Goal: Check status: Check status

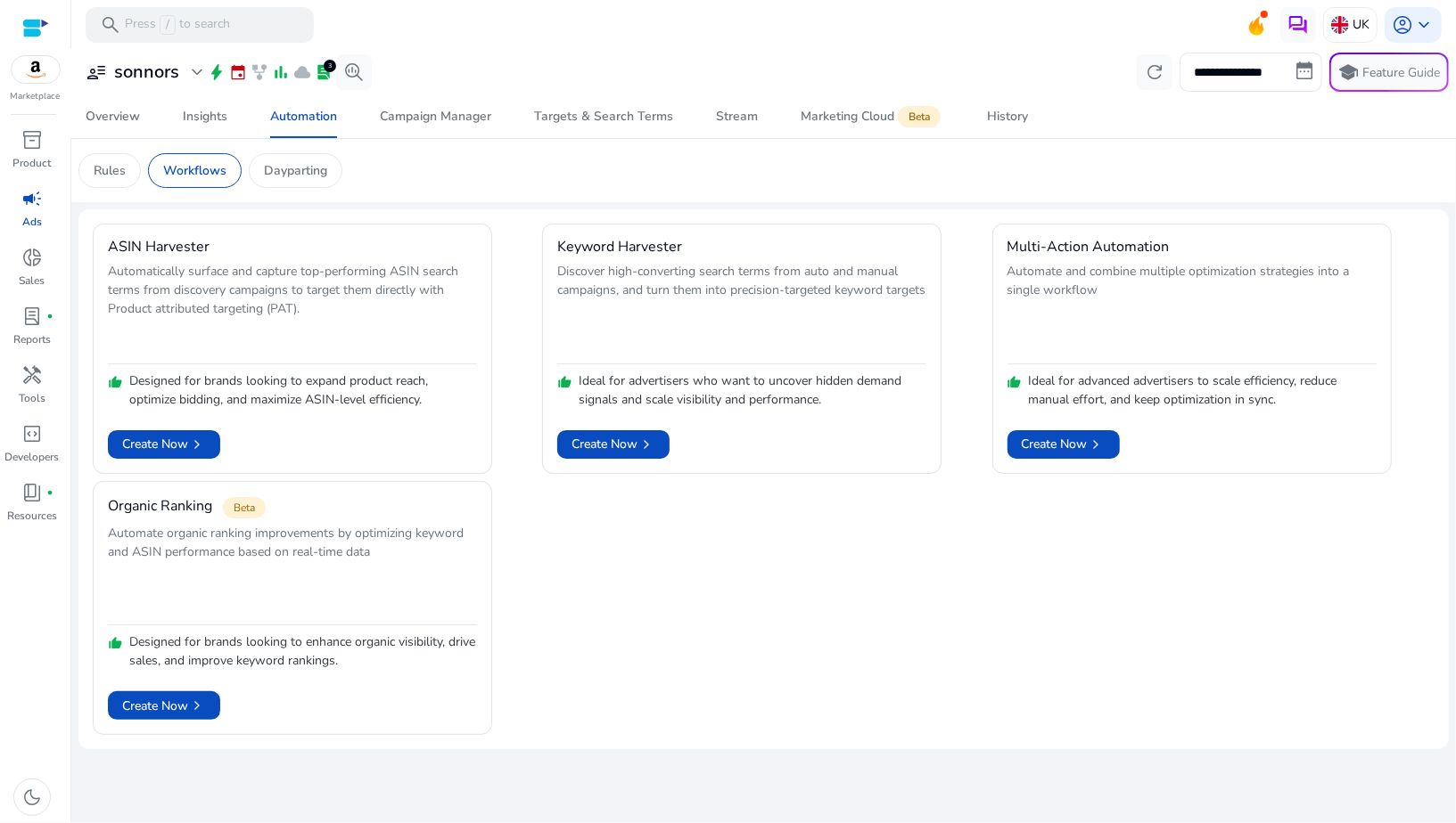
click at [34, 32] on div at bounding box center [36, 28] width 27 height 21
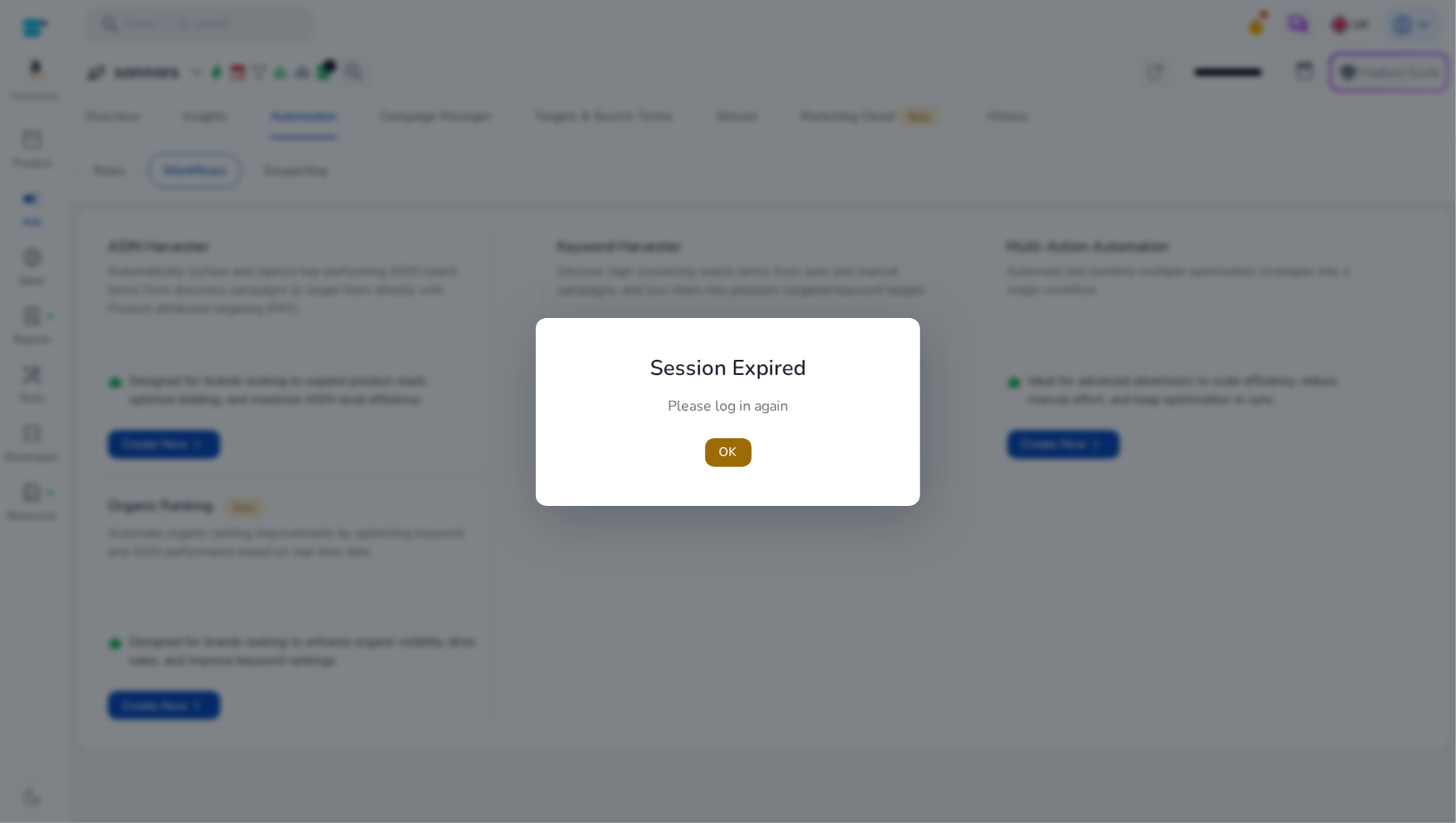
click at [726, 457] on span "OK" at bounding box center [728, 452] width 18 height 19
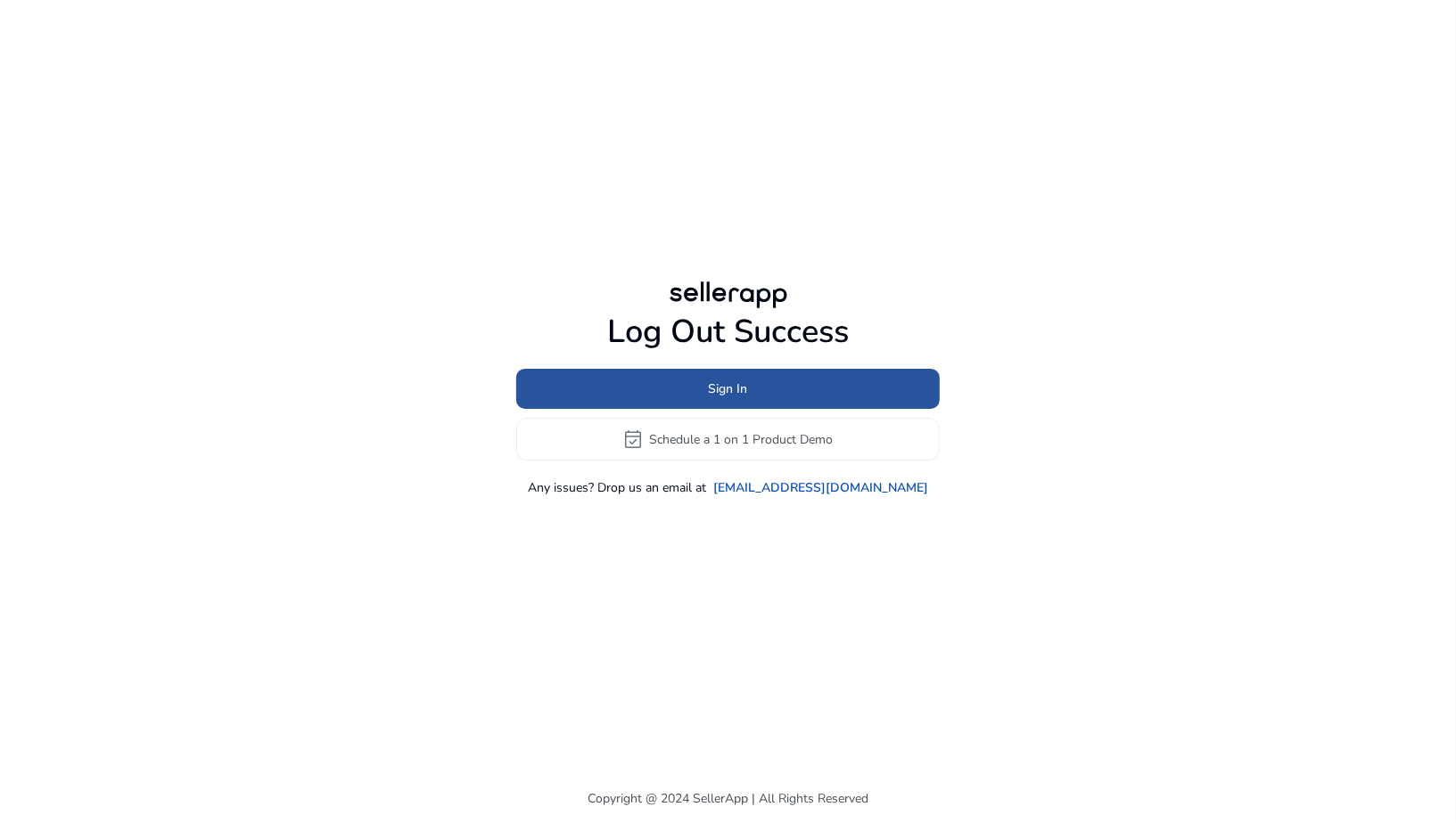
click at [712, 397] on span "Sign In" at bounding box center [728, 388] width 39 height 19
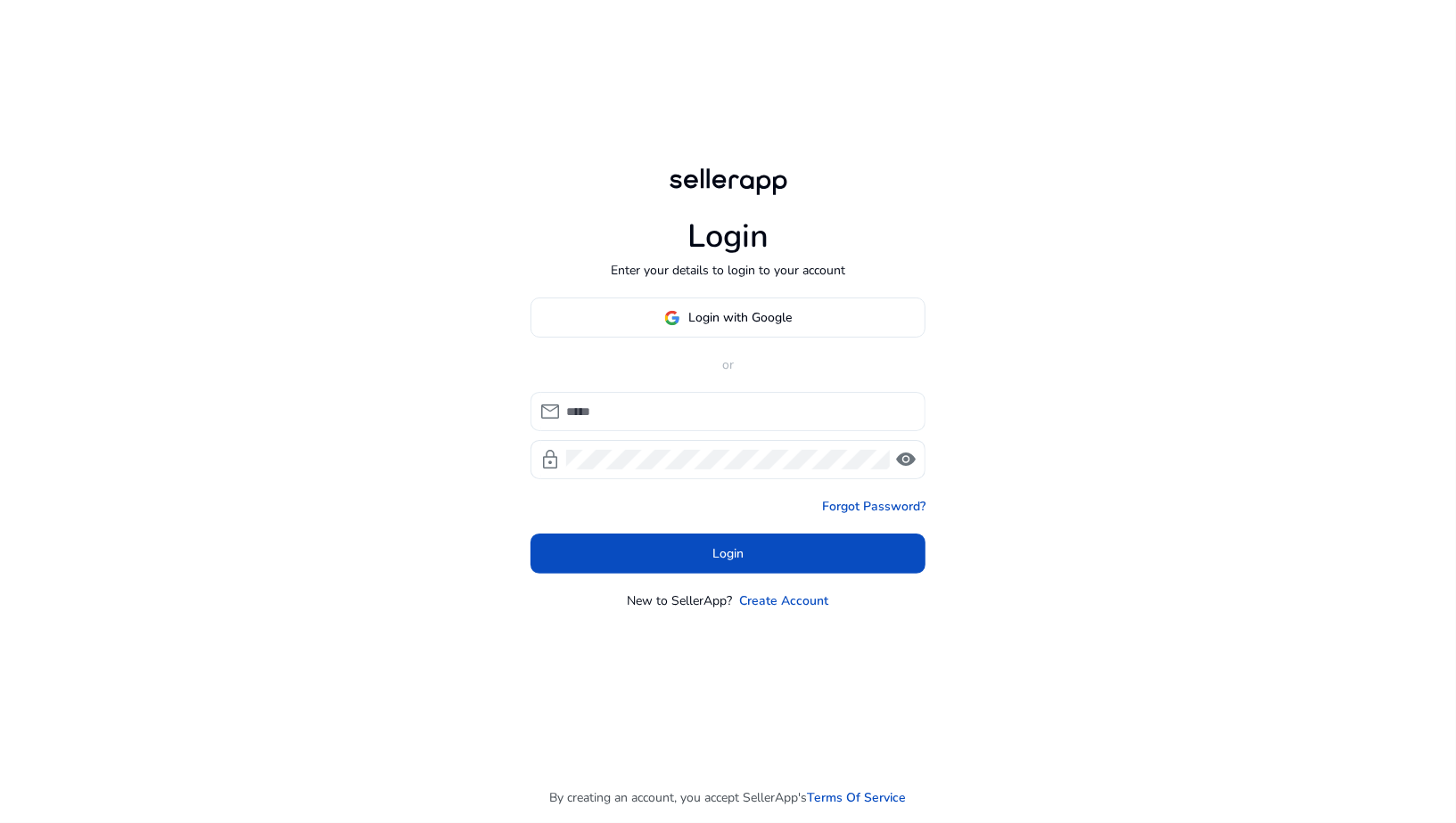
click at [695, 417] on input at bounding box center [738, 412] width 345 height 20
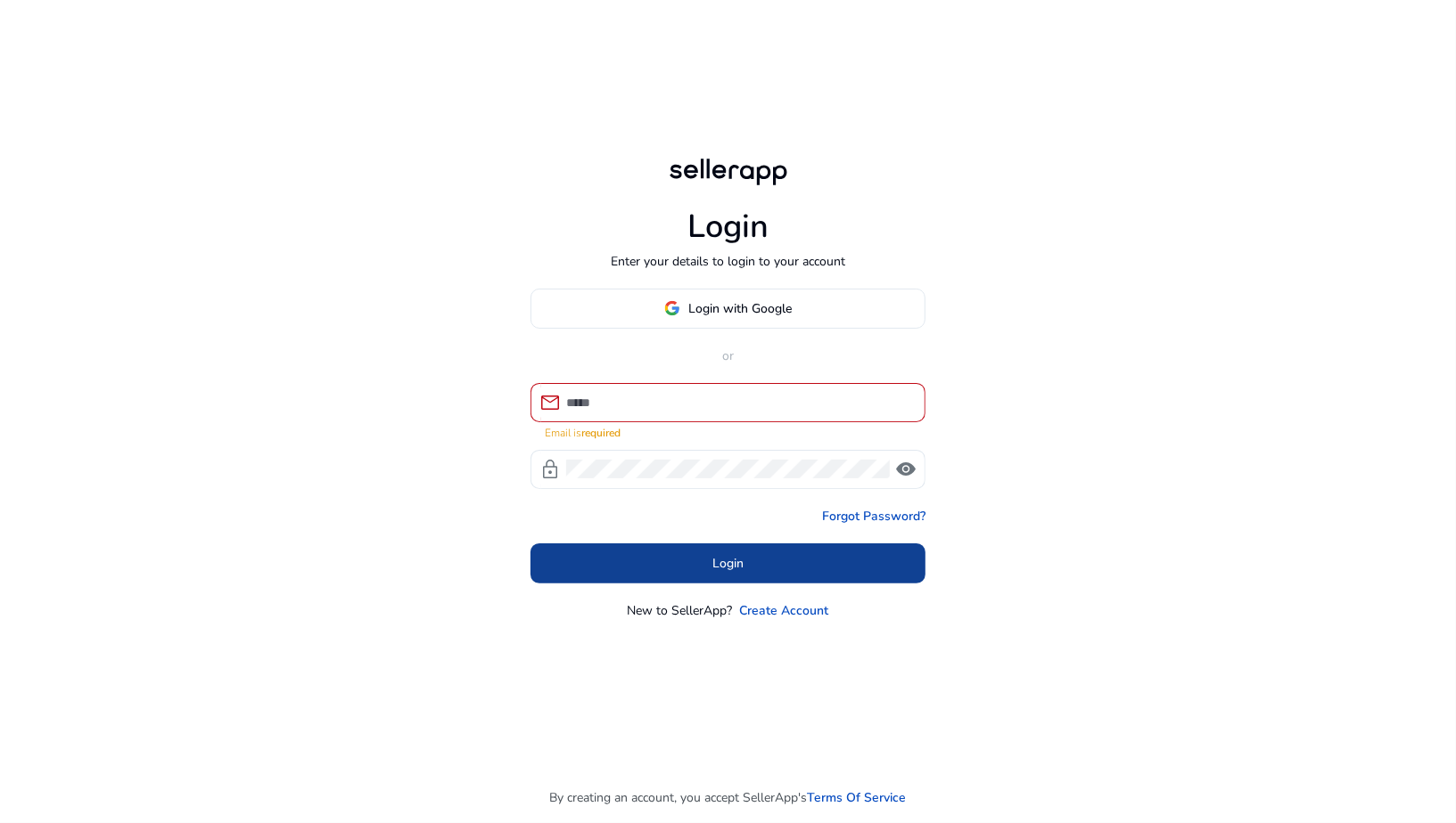
type input "**********"
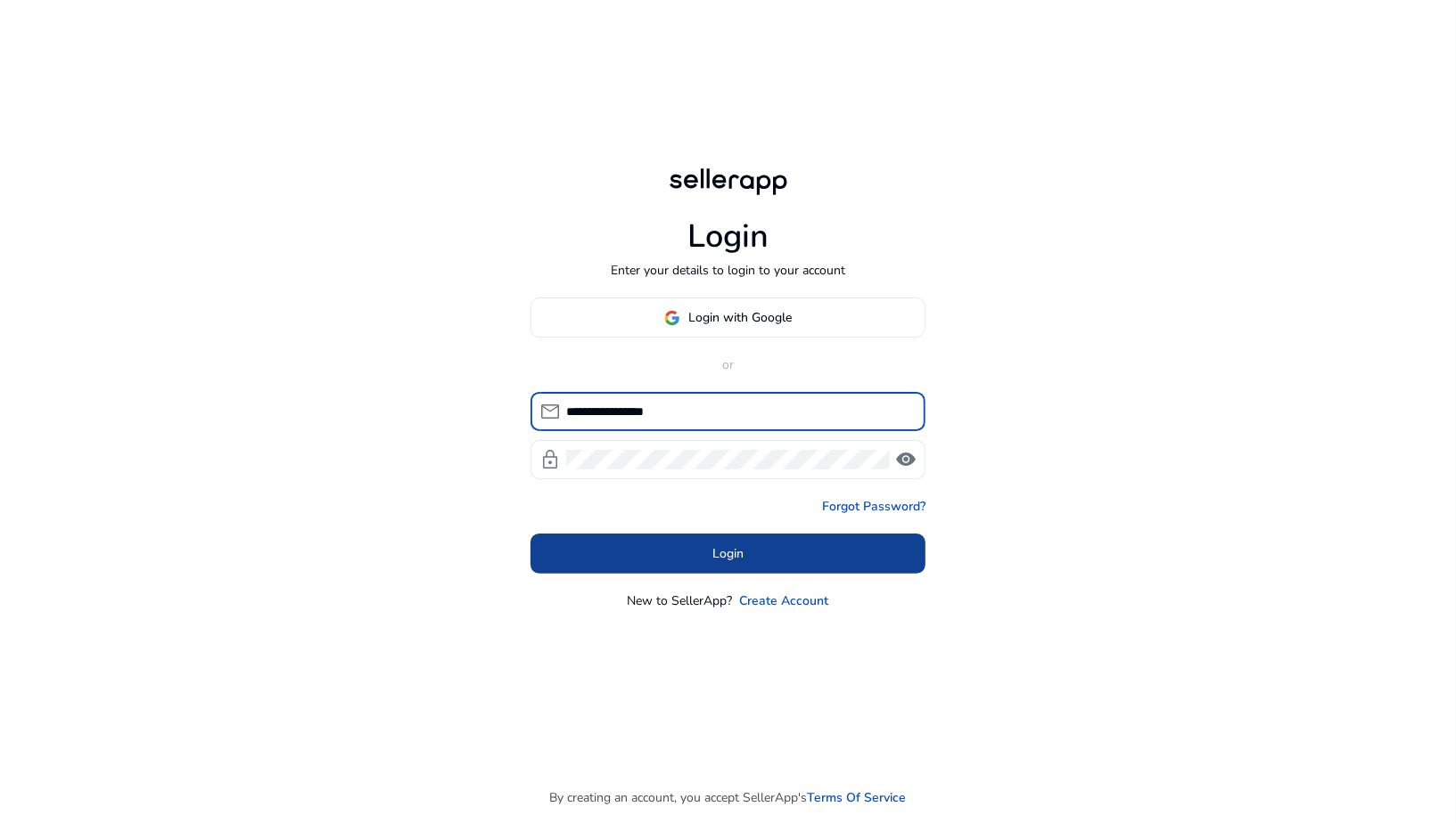
click at [725, 558] on span "Login" at bounding box center [728, 554] width 32 height 19
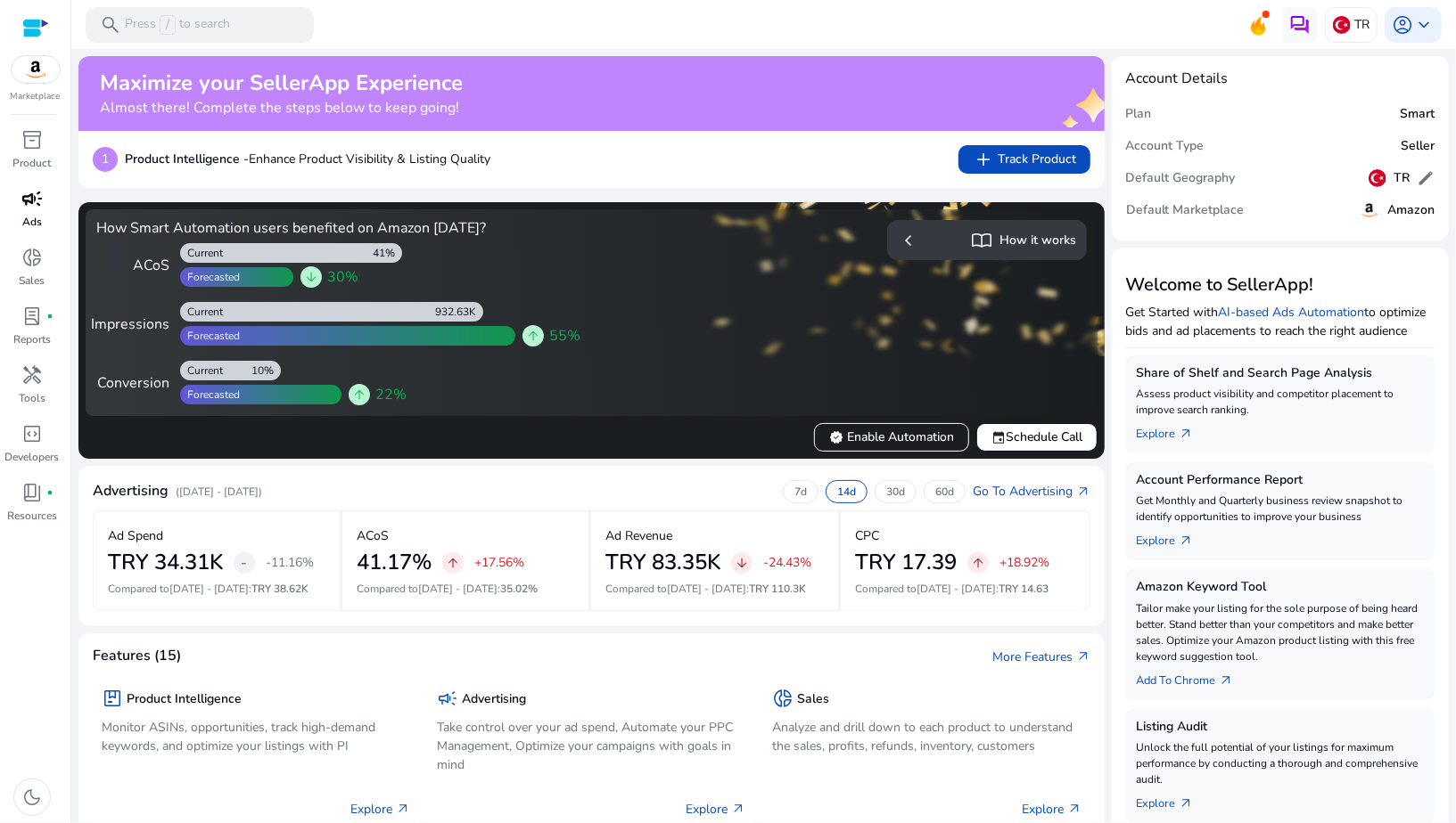
click at [19, 208] on div "campaign" at bounding box center [32, 199] width 50 height 29
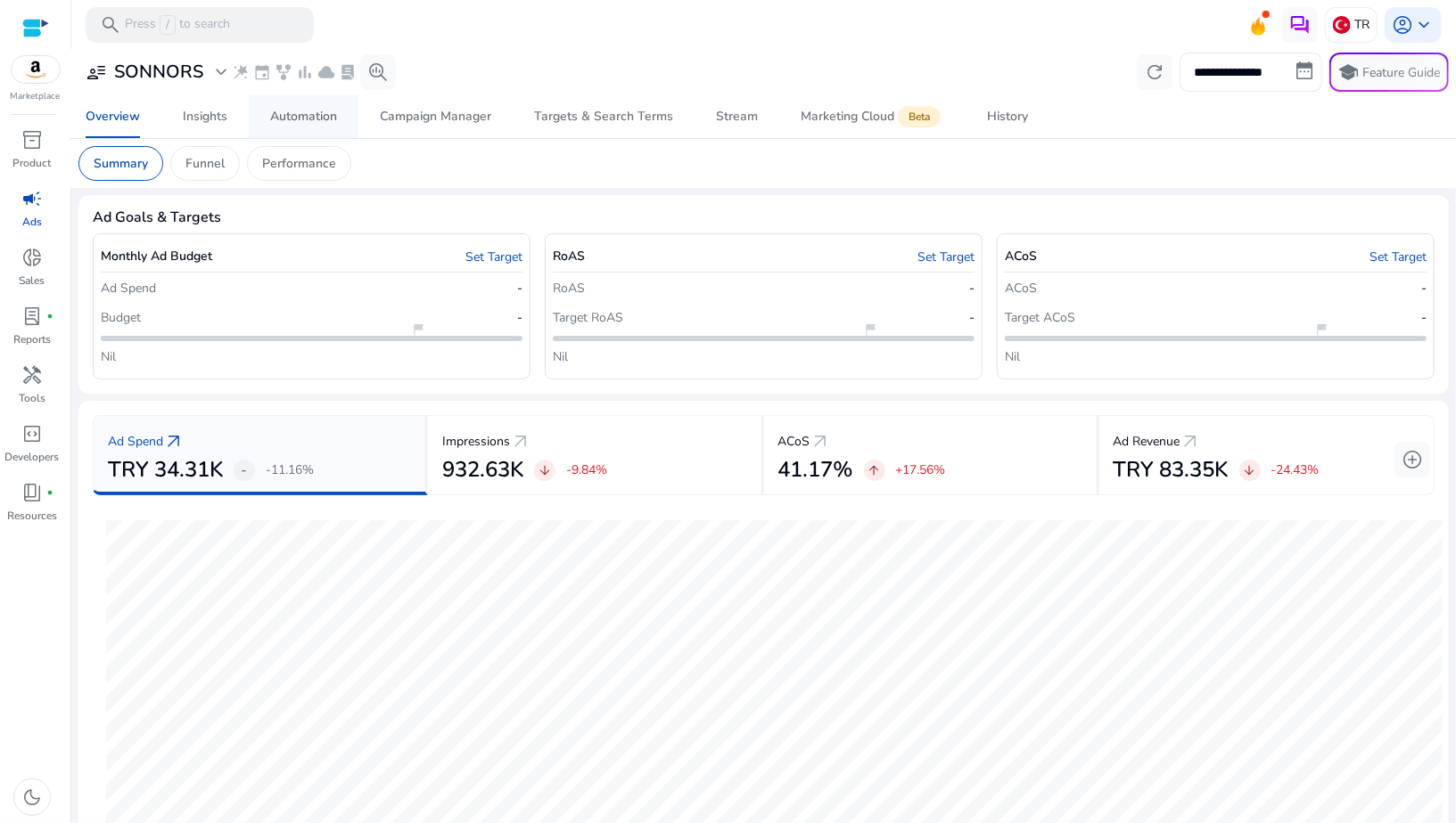
click at [288, 118] on div "Automation" at bounding box center [304, 117] width 67 height 13
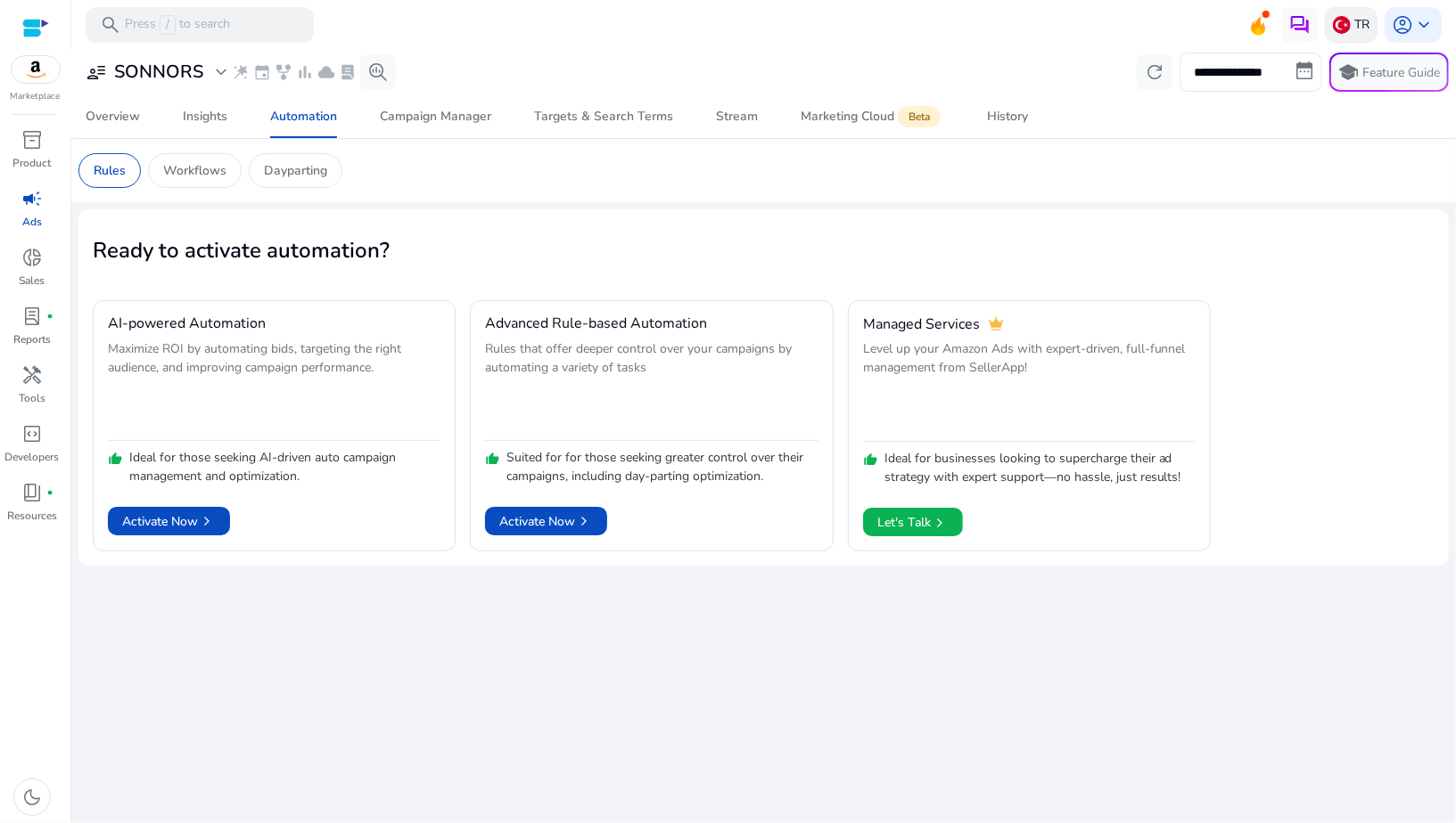
click at [1357, 20] on p "TR" at bounding box center [1361, 24] width 15 height 32
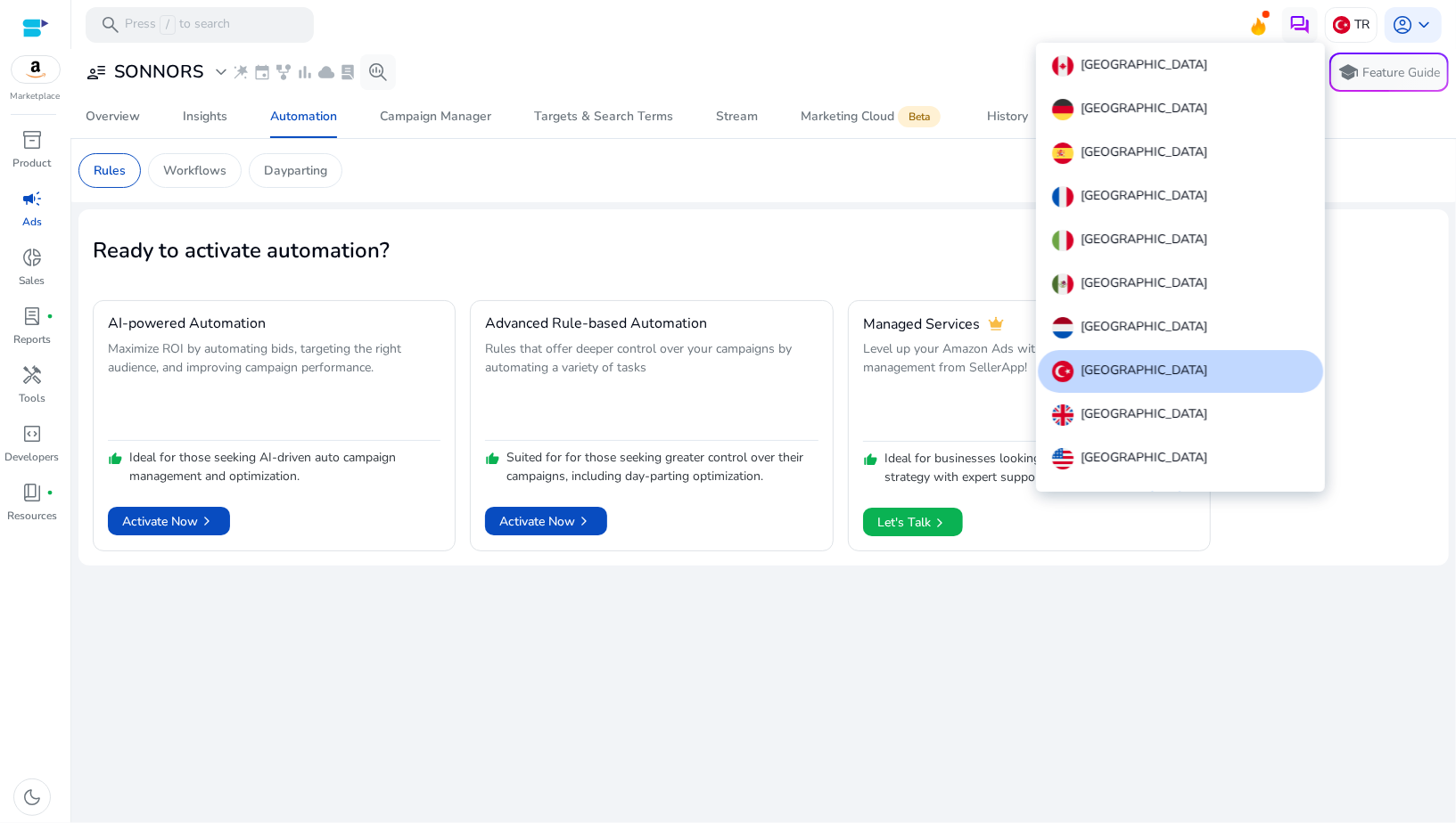
scroll to position [20, 0]
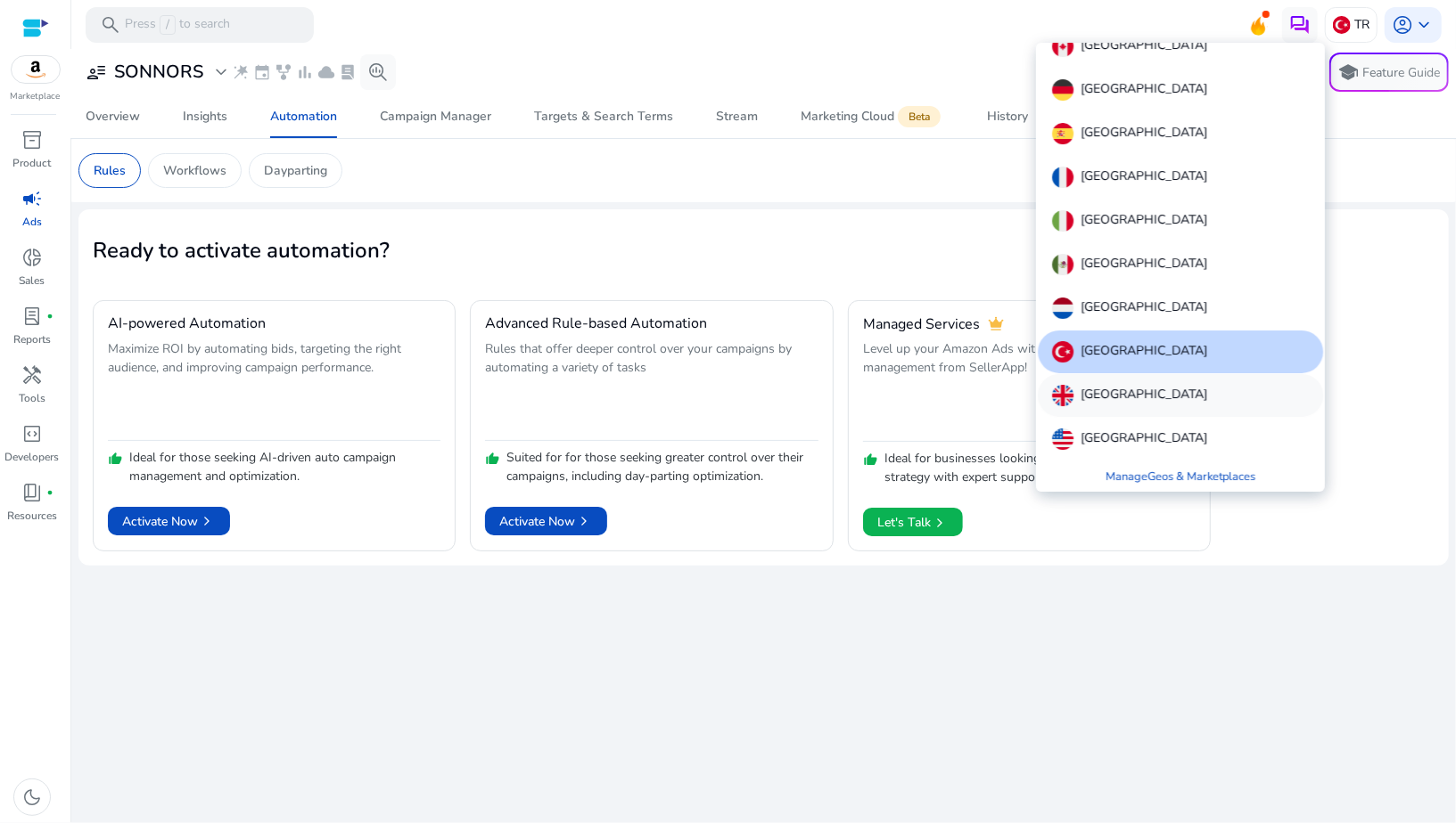
click at [1179, 397] on div "[GEOGRAPHIC_DATA]" at bounding box center [1180, 395] width 286 height 42
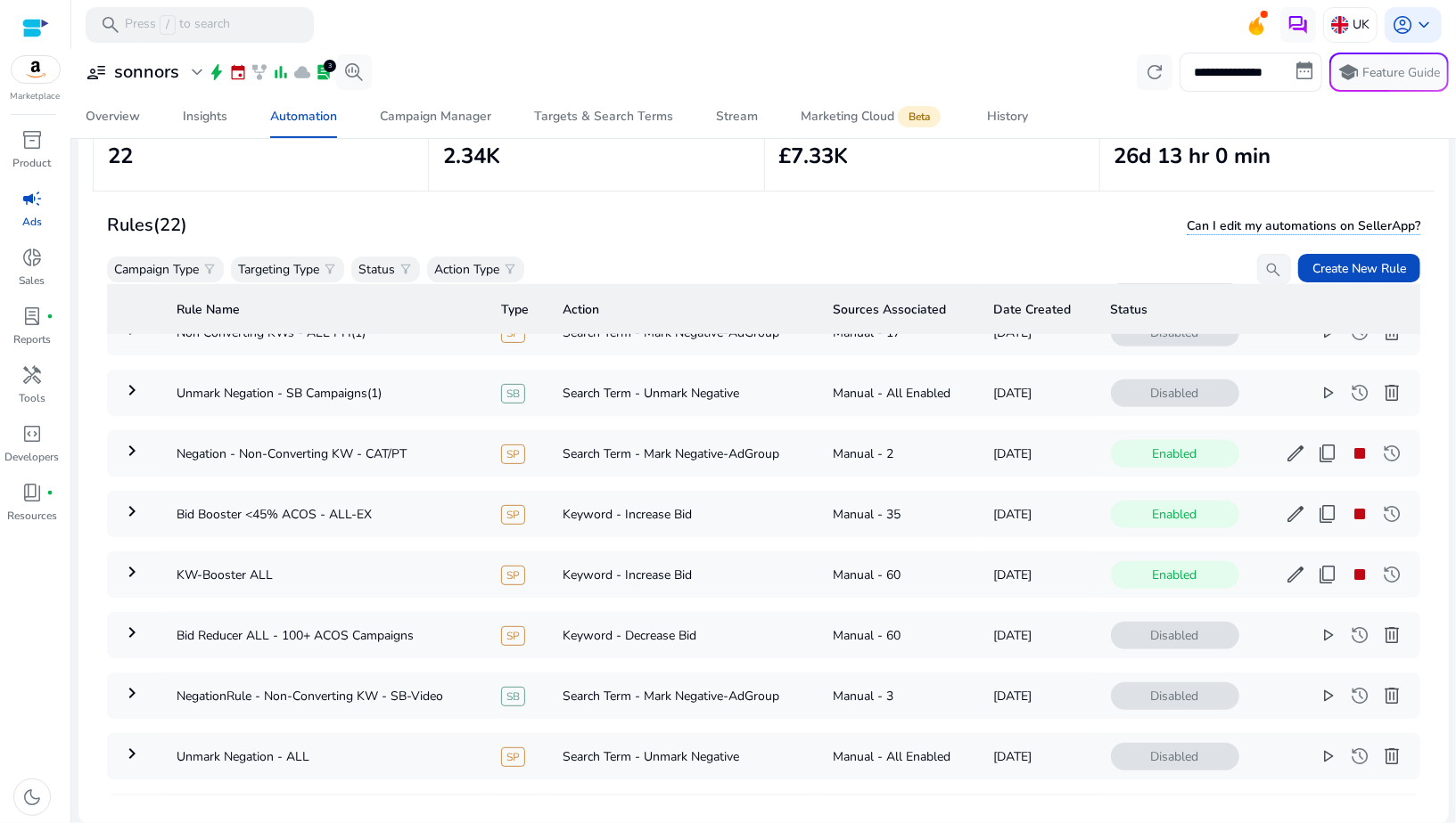
scroll to position [913, 0]
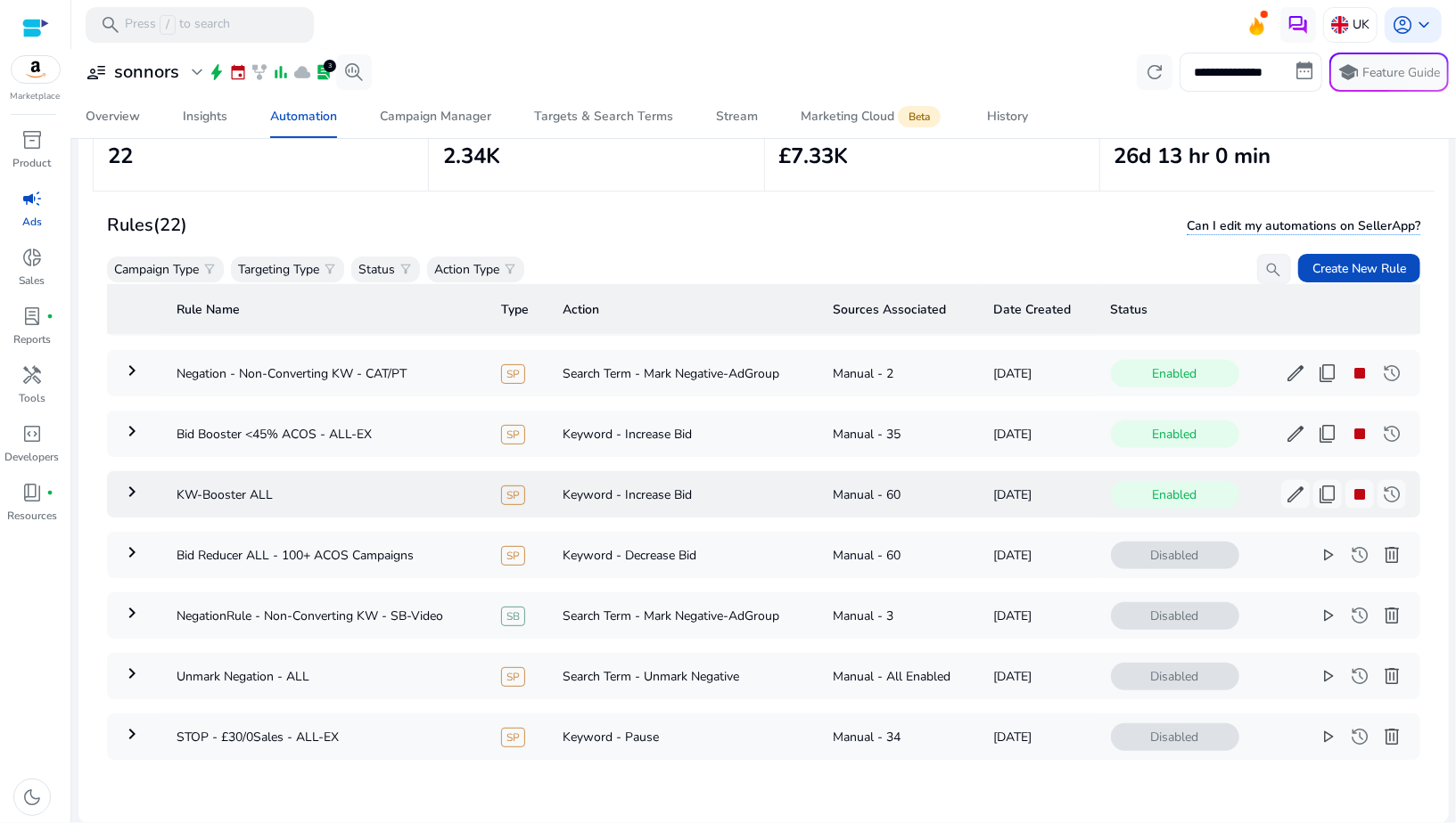
click at [131, 482] on mat-icon "keyboard_arrow_right" at bounding box center [132, 492] width 22 height 22
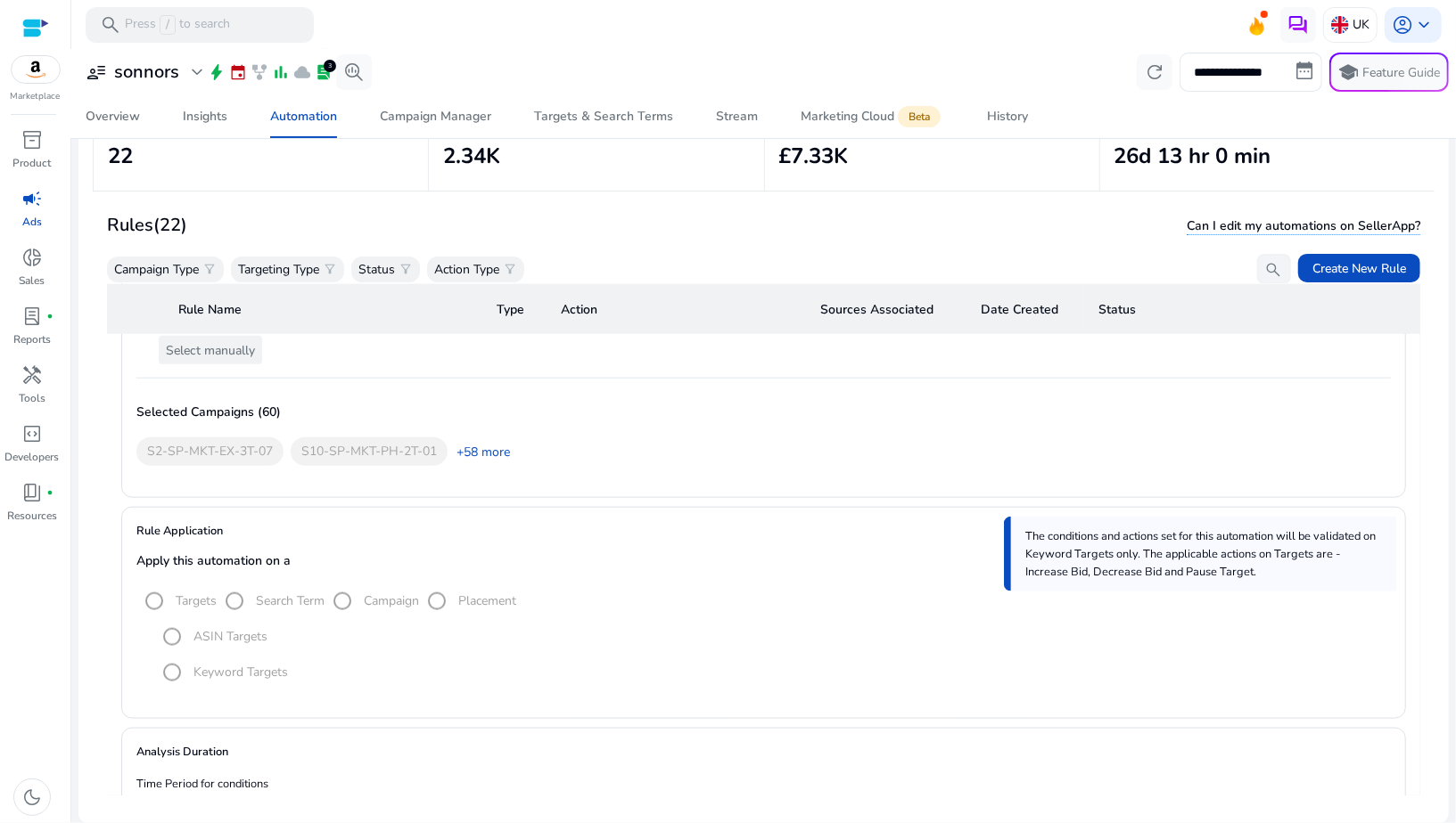
scroll to position [1409, 0]
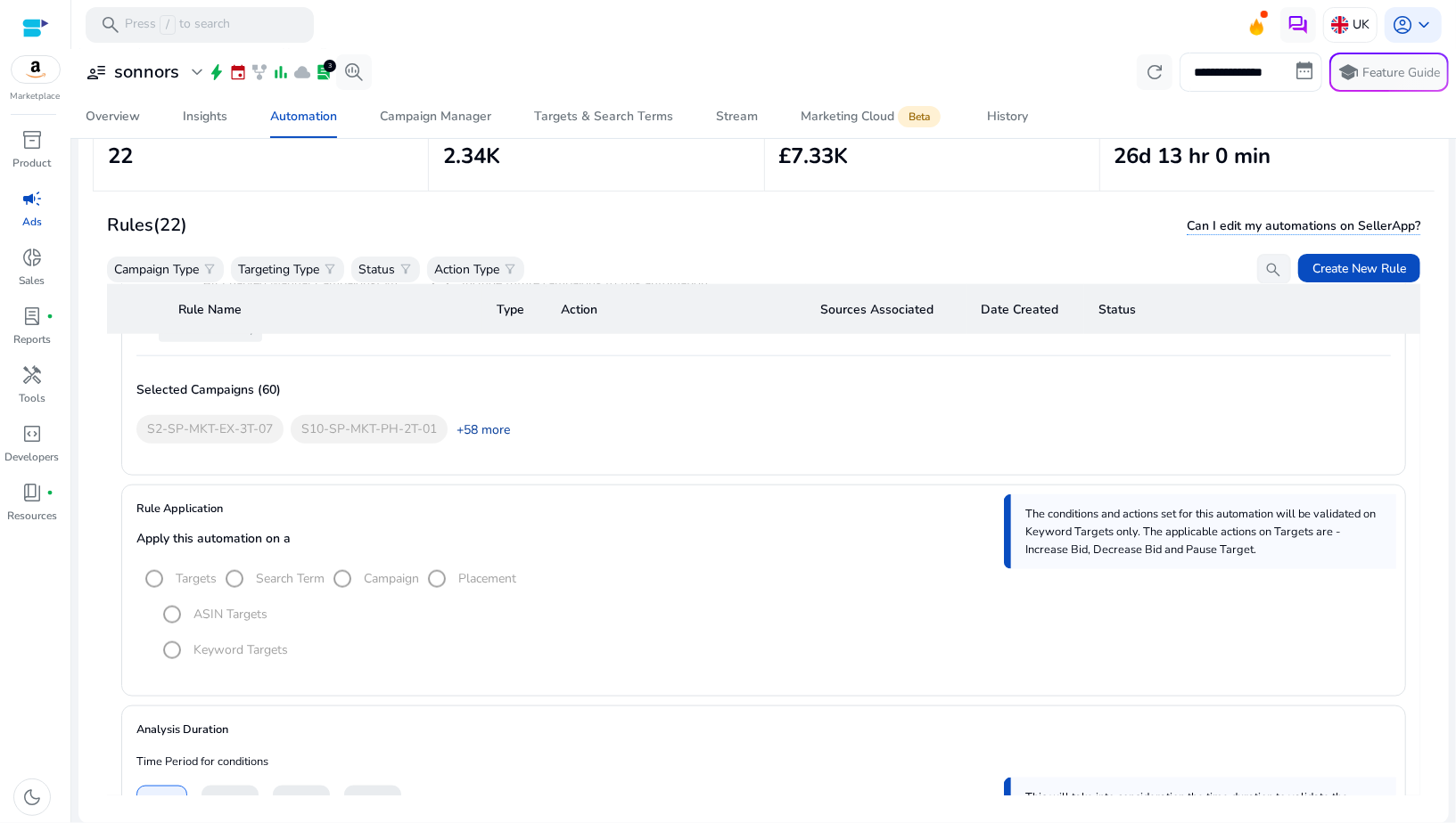
click at [481, 421] on link "+58 more" at bounding box center [478, 430] width 62 height 19
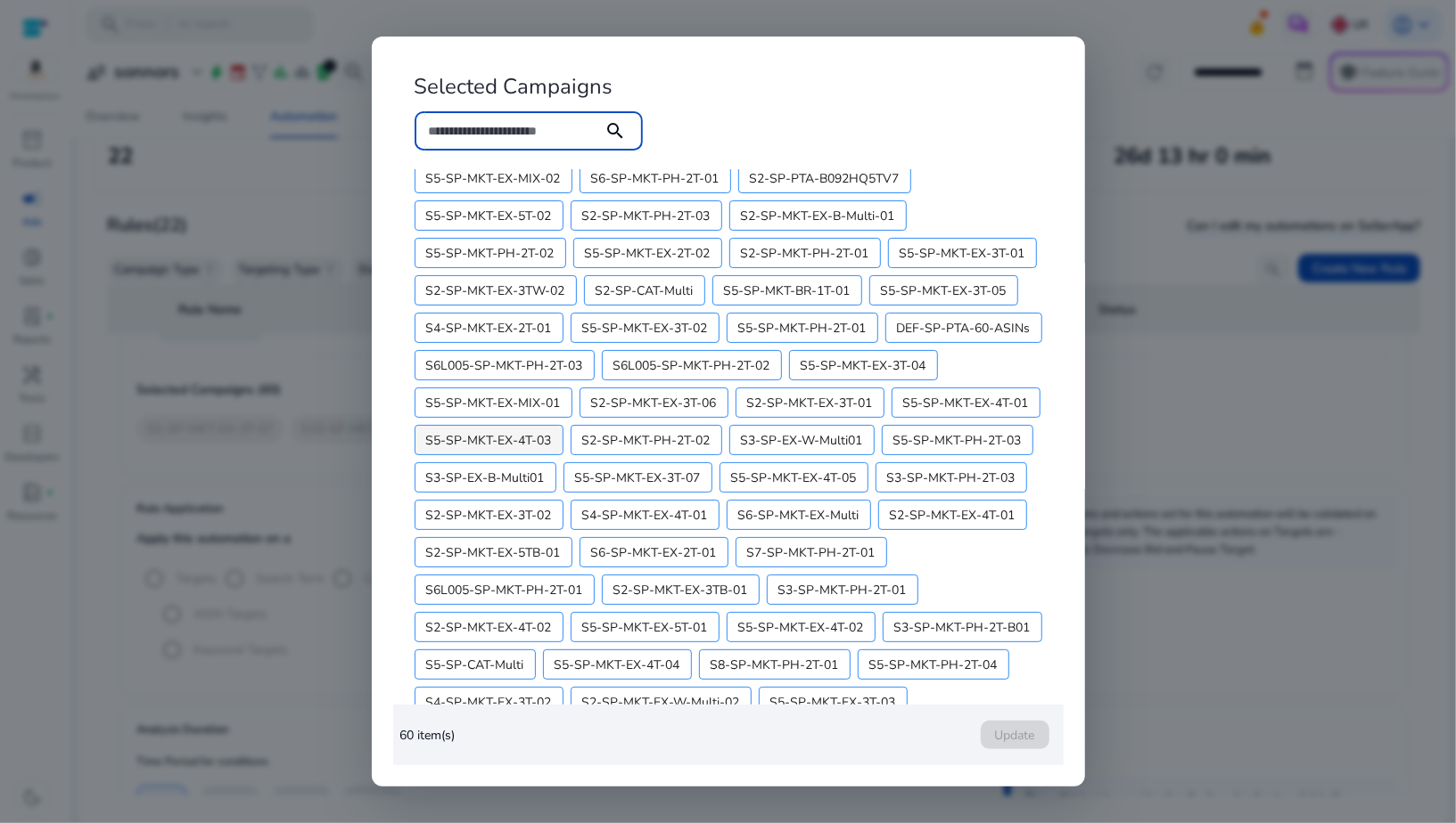
scroll to position [159, 0]
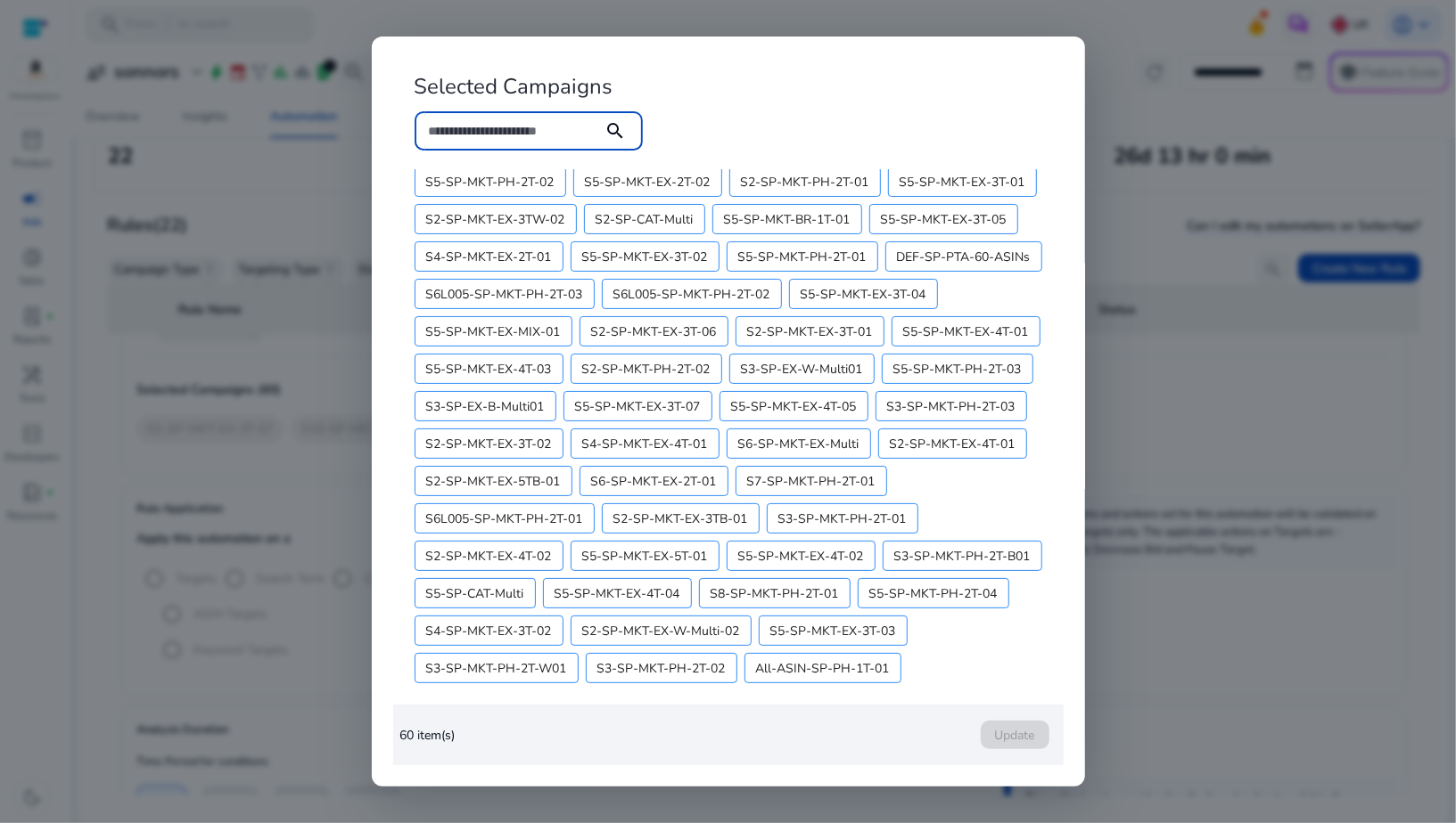
click at [1158, 636] on div at bounding box center [728, 411] width 1456 height 823
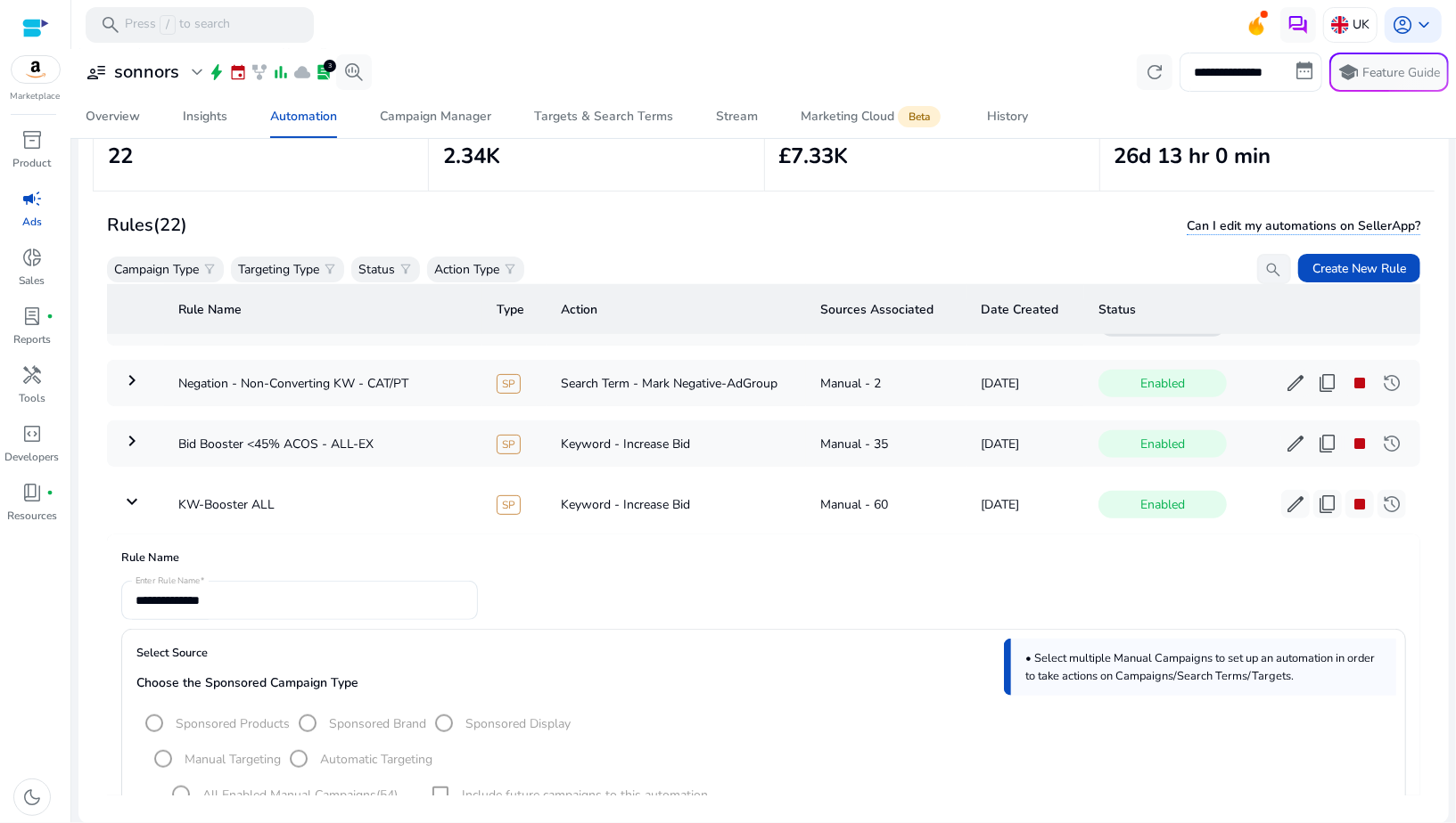
scroll to position [846, 0]
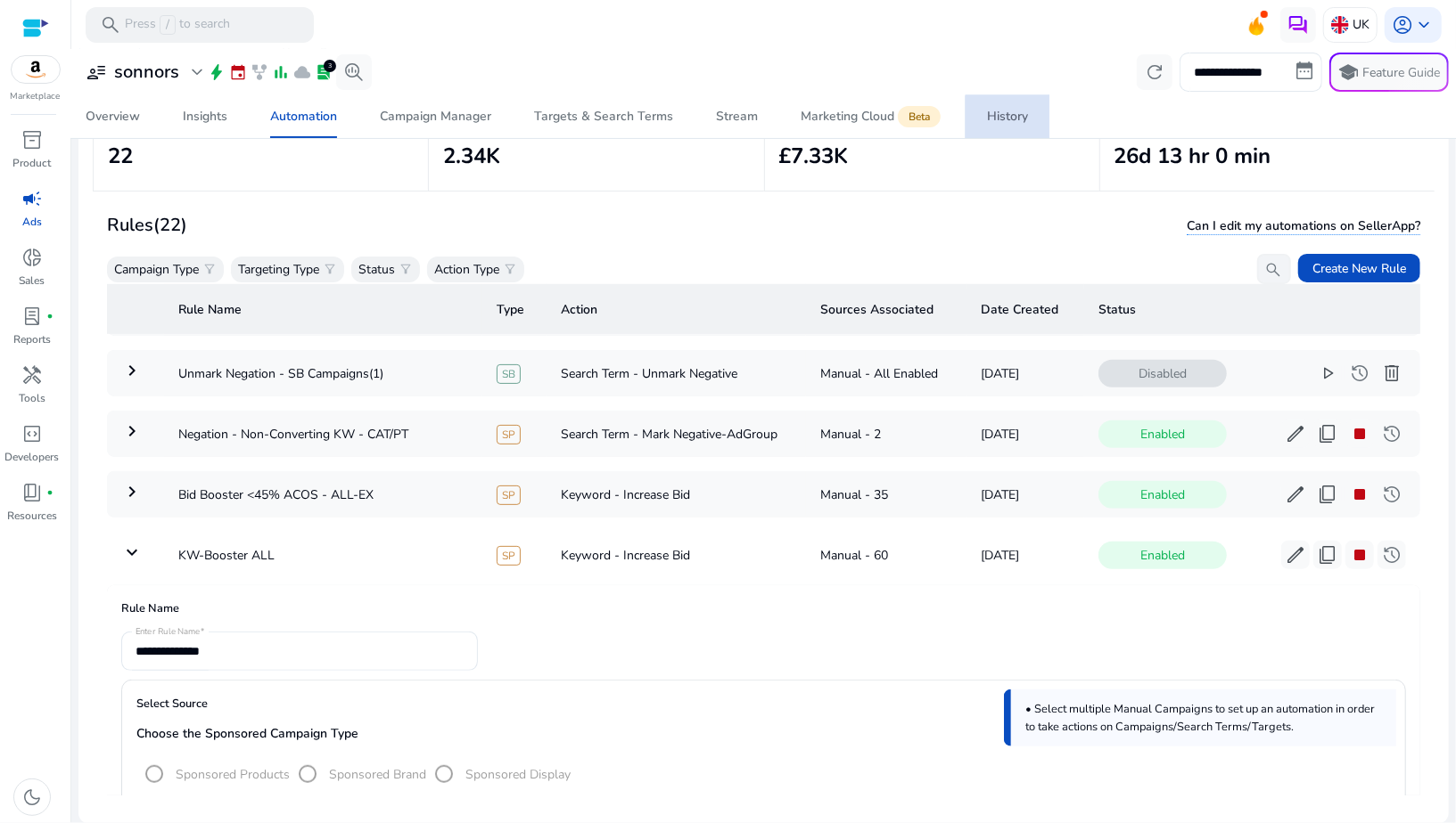
click at [1012, 122] on div "History" at bounding box center [1007, 117] width 41 height 13
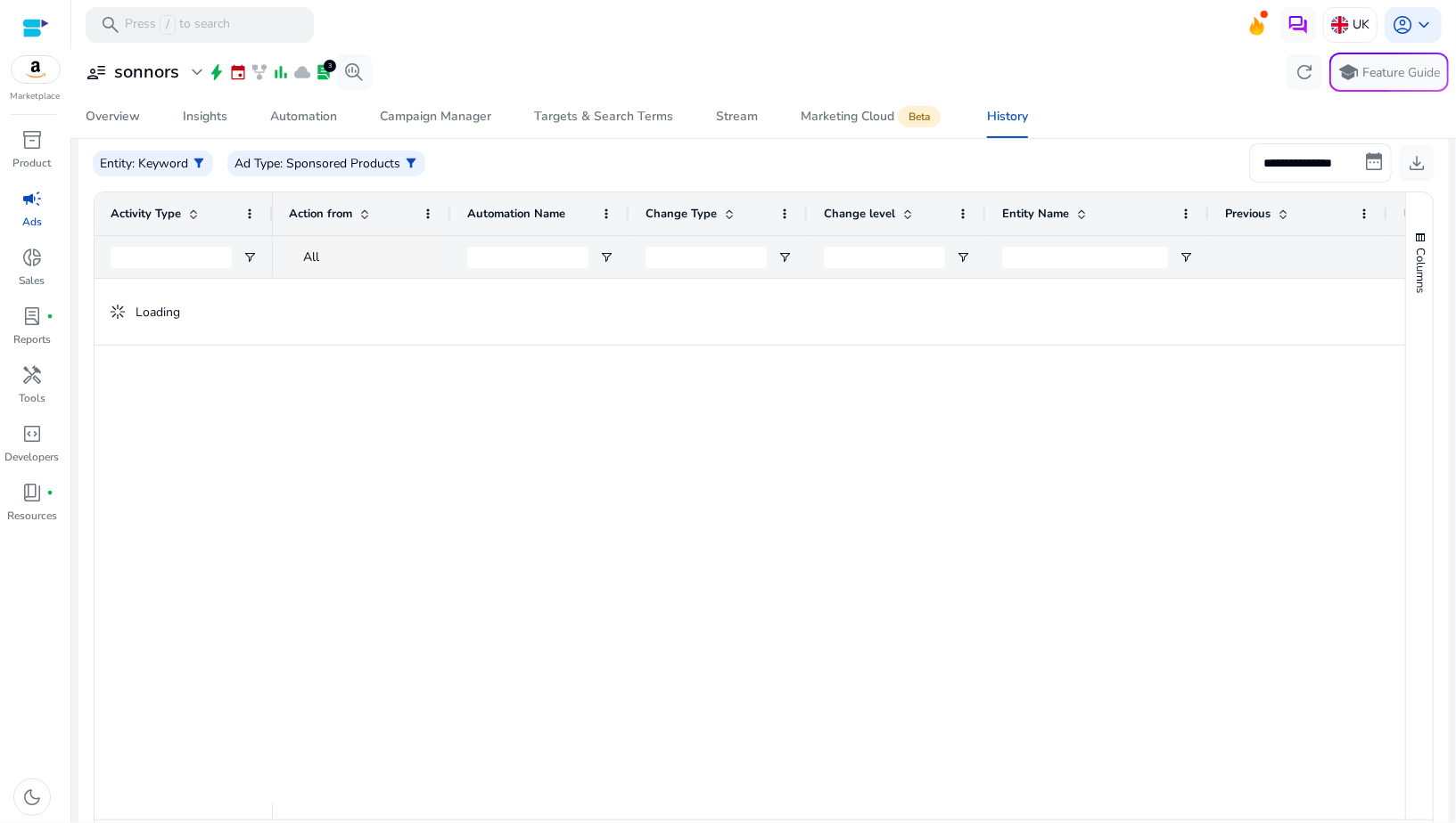
scroll to position [198, 0]
click at [606, 257] on span "Open Filter Menu" at bounding box center [606, 259] width 14 height 14
click at [624, 321] on input "Filter Value" at bounding box center [676, 321] width 138 height 22
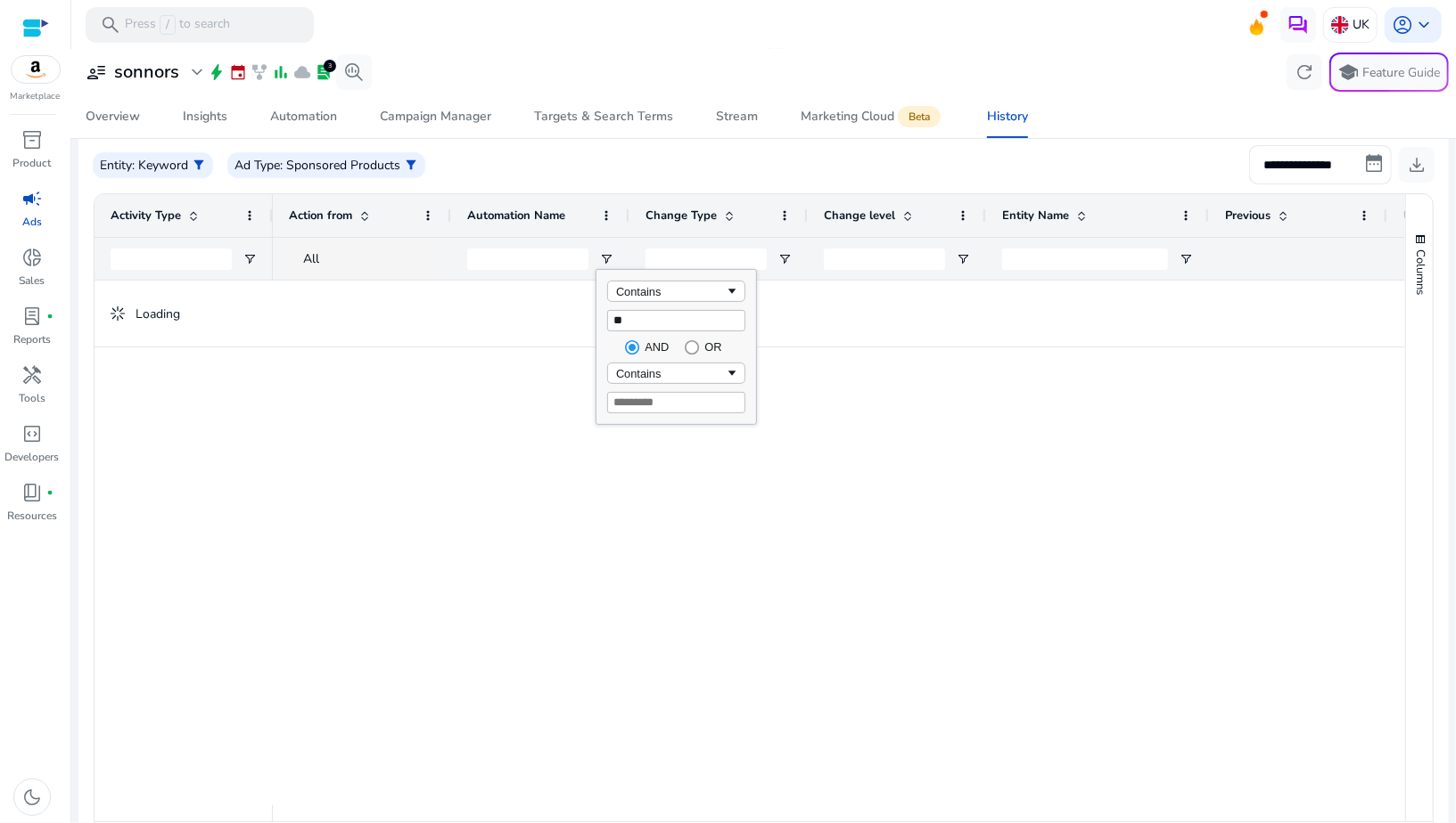
type input "**"
type input "**********"
click at [566, 157] on div "**********" at bounding box center [764, 164] width 1341 height 39
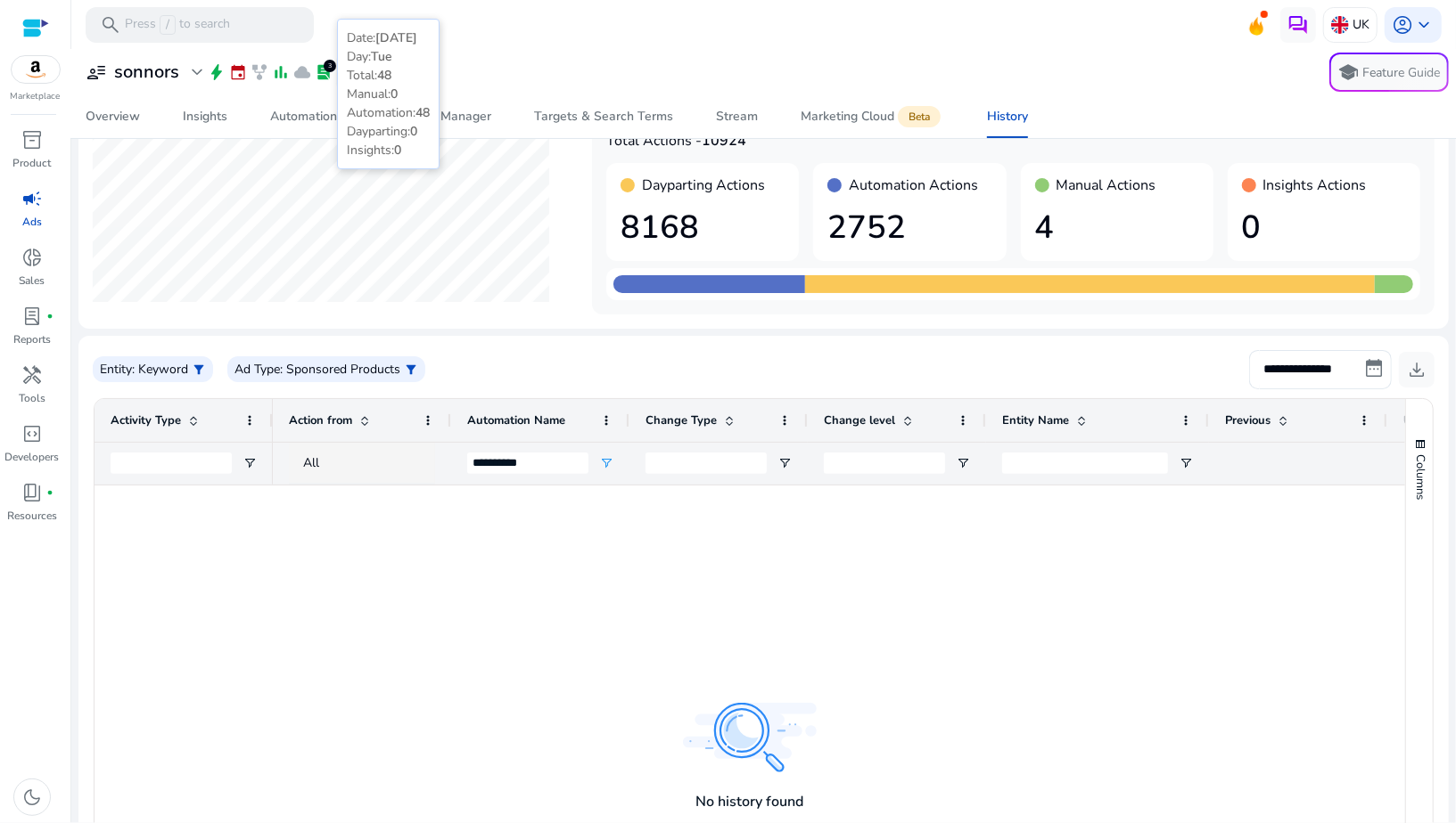
scroll to position [19, 0]
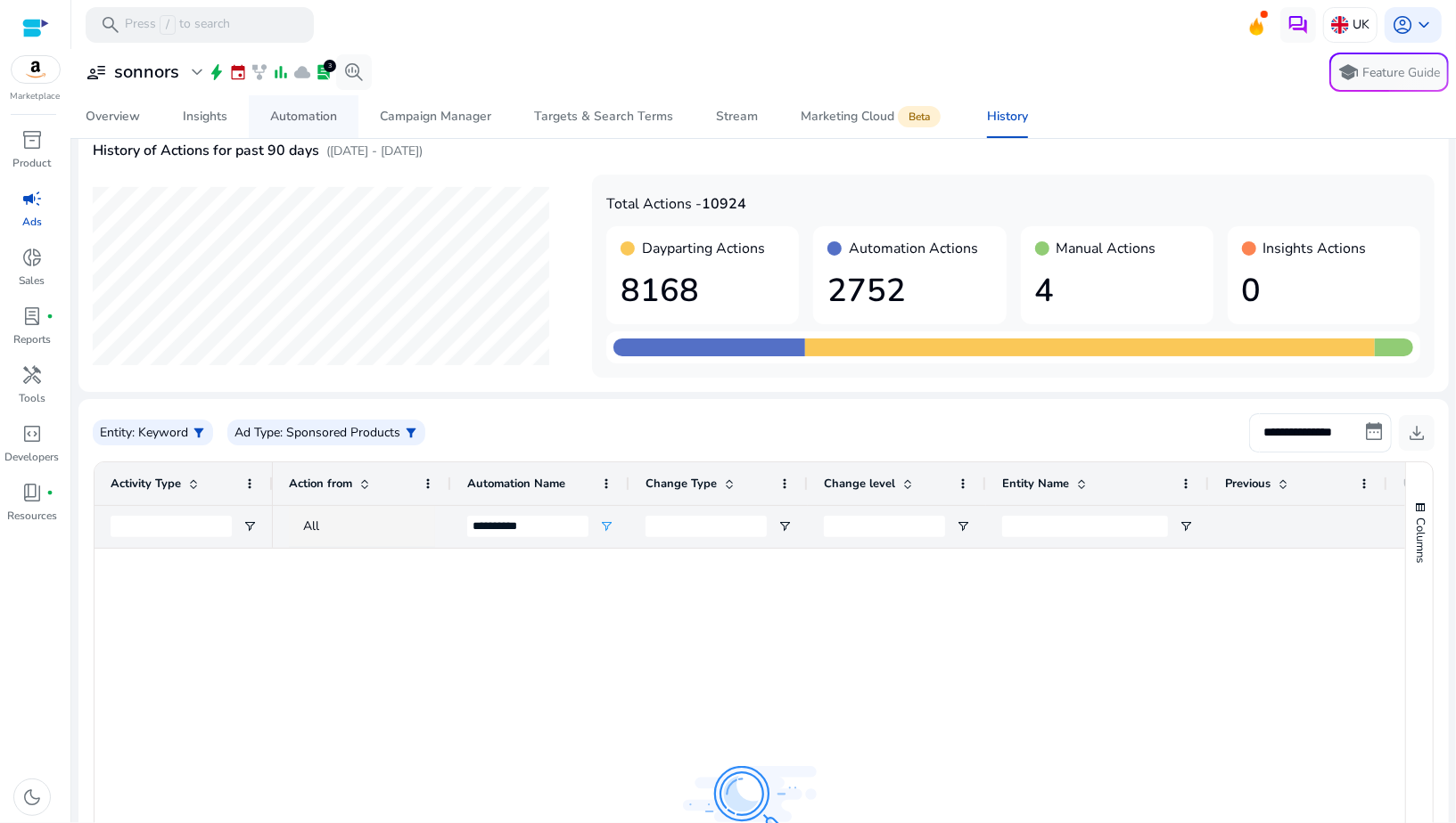
click at [289, 117] on div "Automation" at bounding box center [304, 117] width 67 height 13
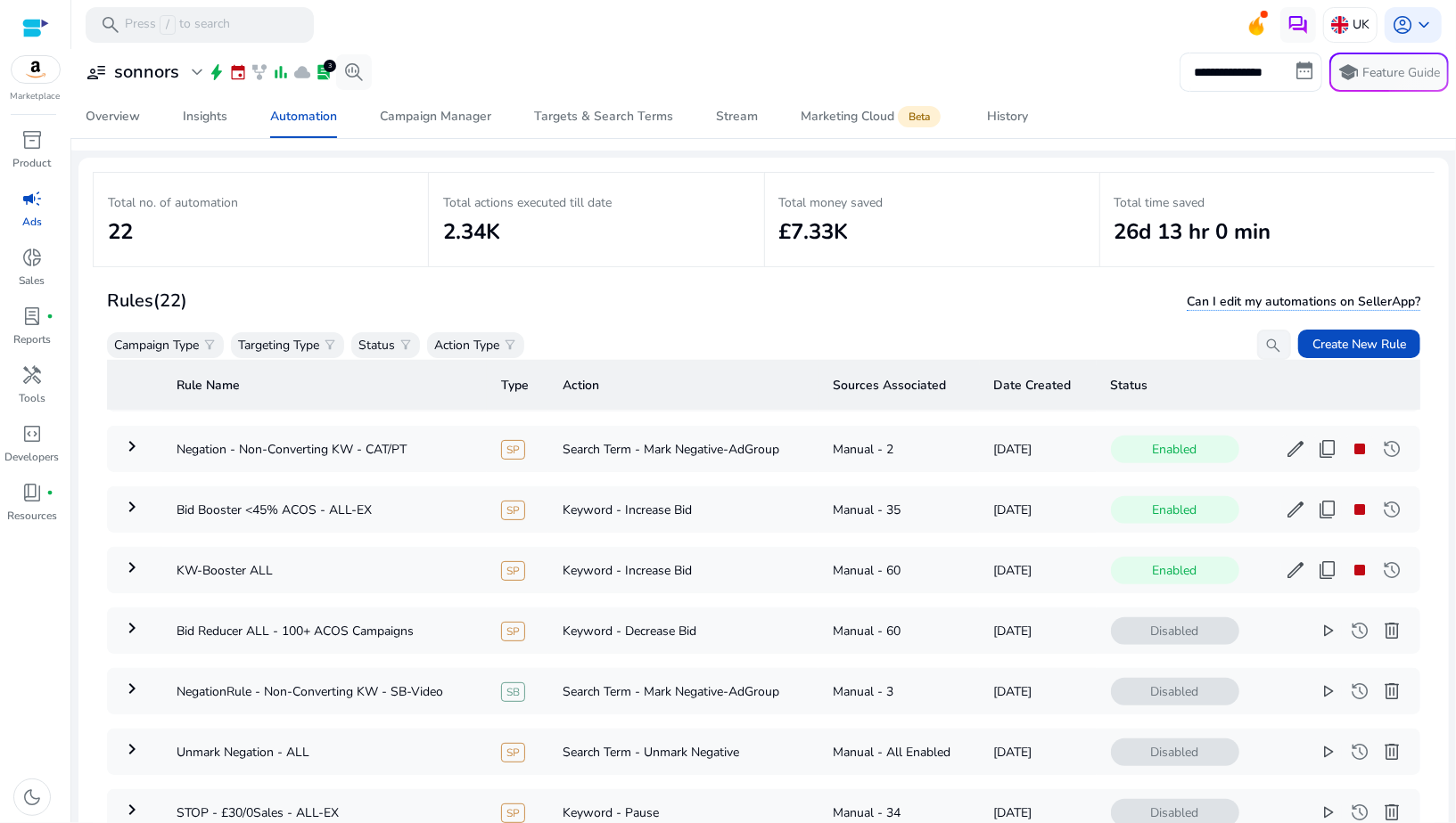
scroll to position [127, 0]
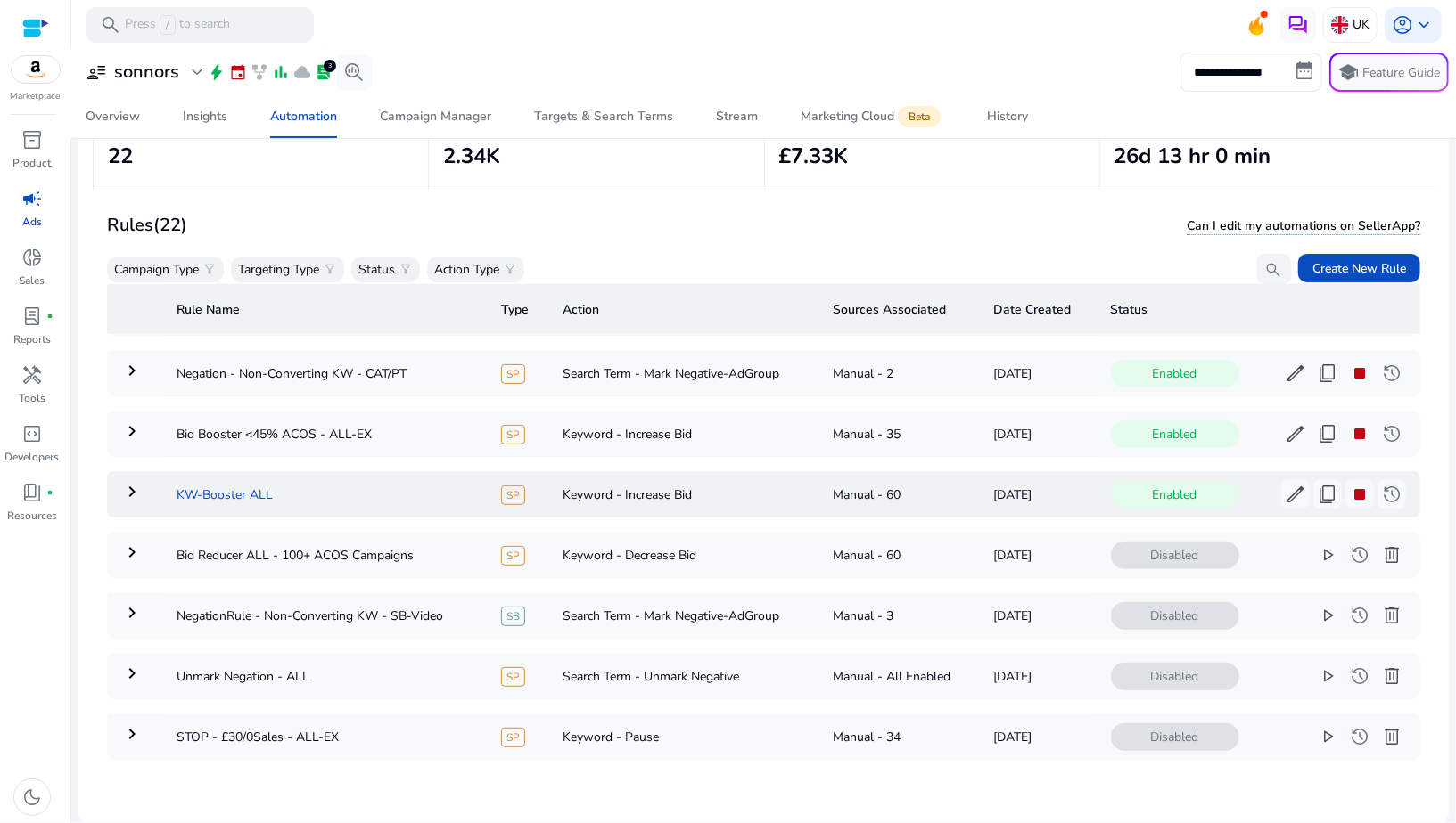
drag, startPoint x: 167, startPoint y: 480, endPoint x: 287, endPoint y: 482, distance: 120.0
click at [287, 482] on td "KW-Booster ALL" at bounding box center [324, 494] width 324 height 46
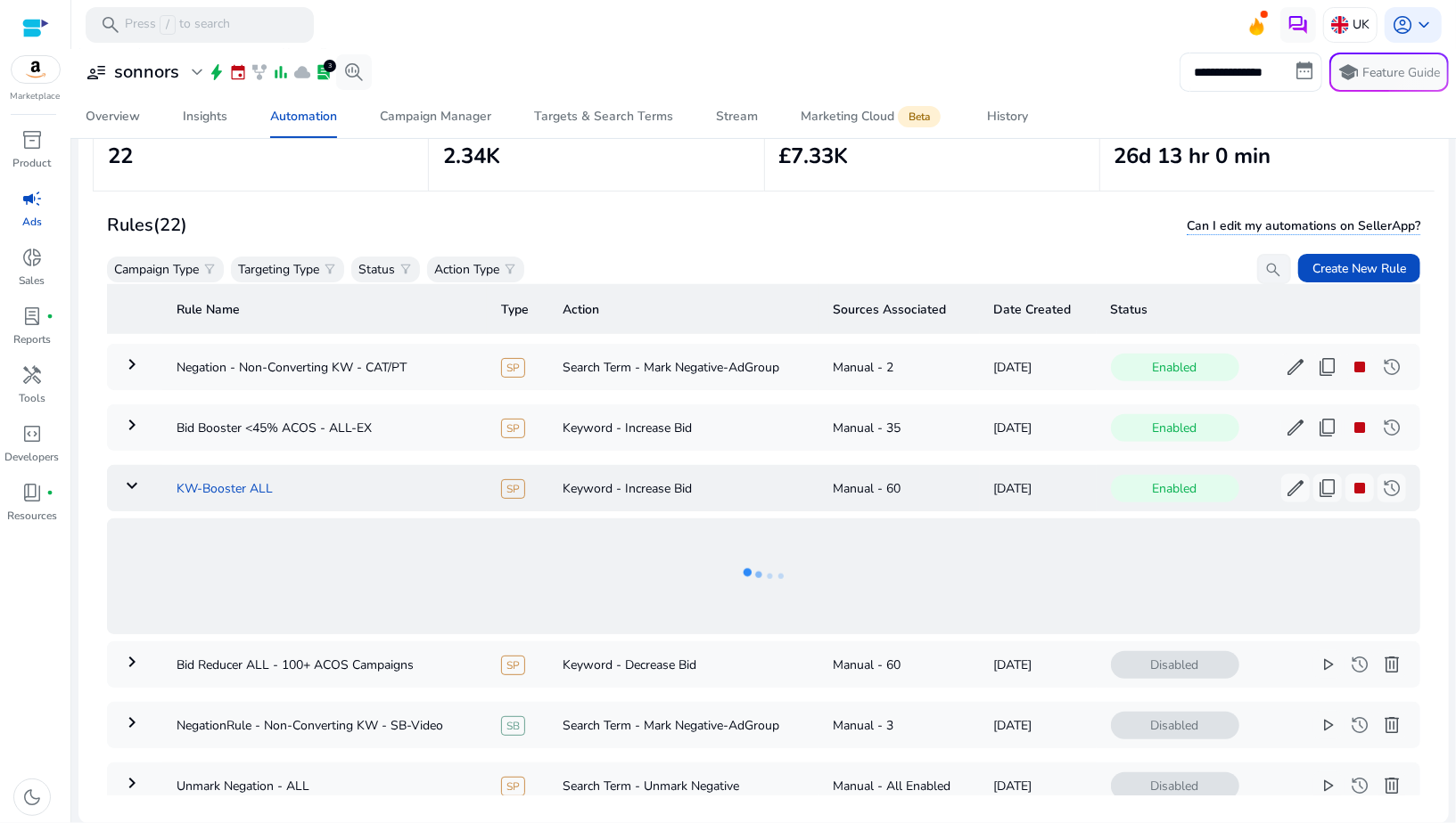
copy td "KW-Booster ALL"
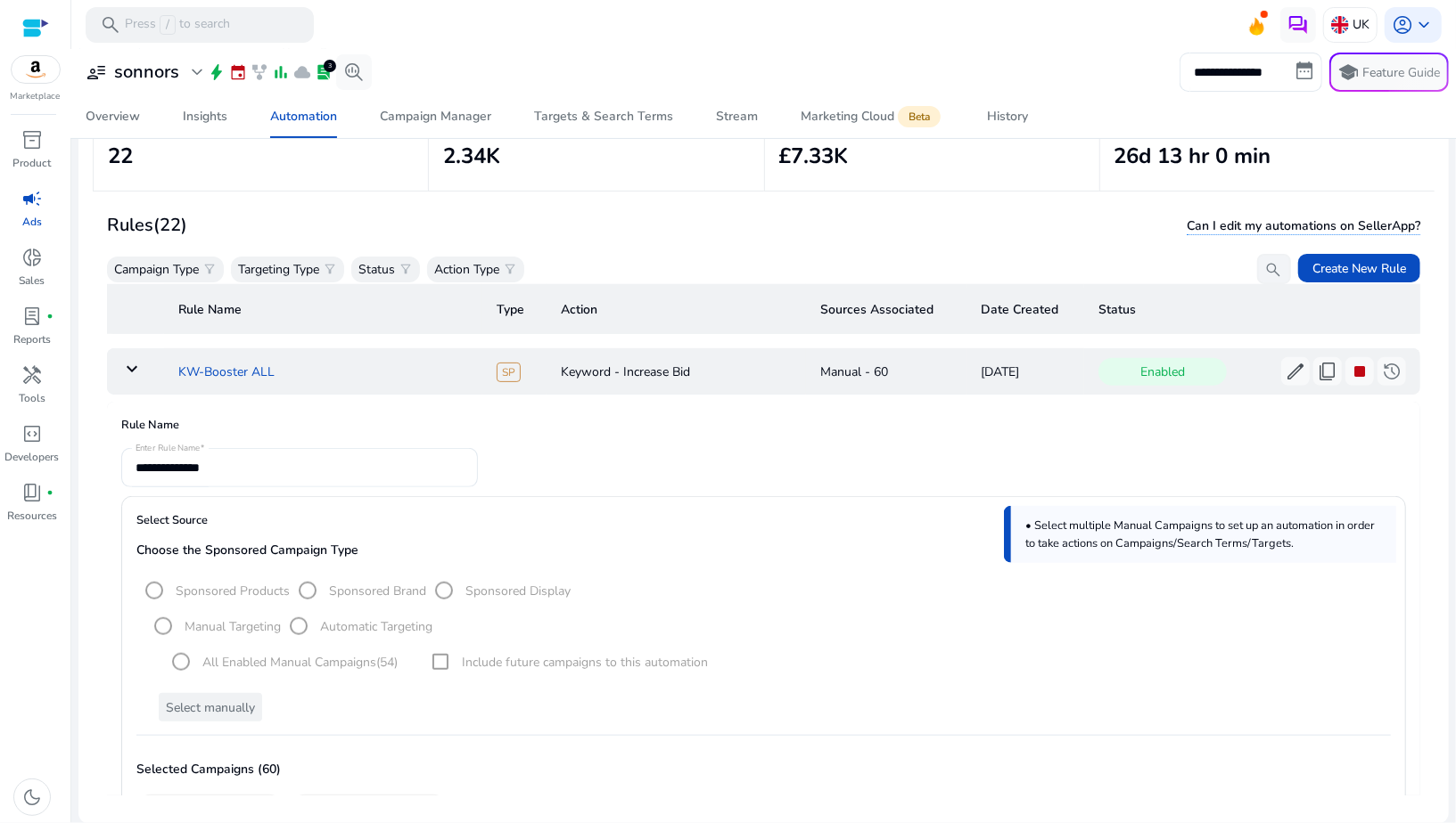
scroll to position [1028, 0]
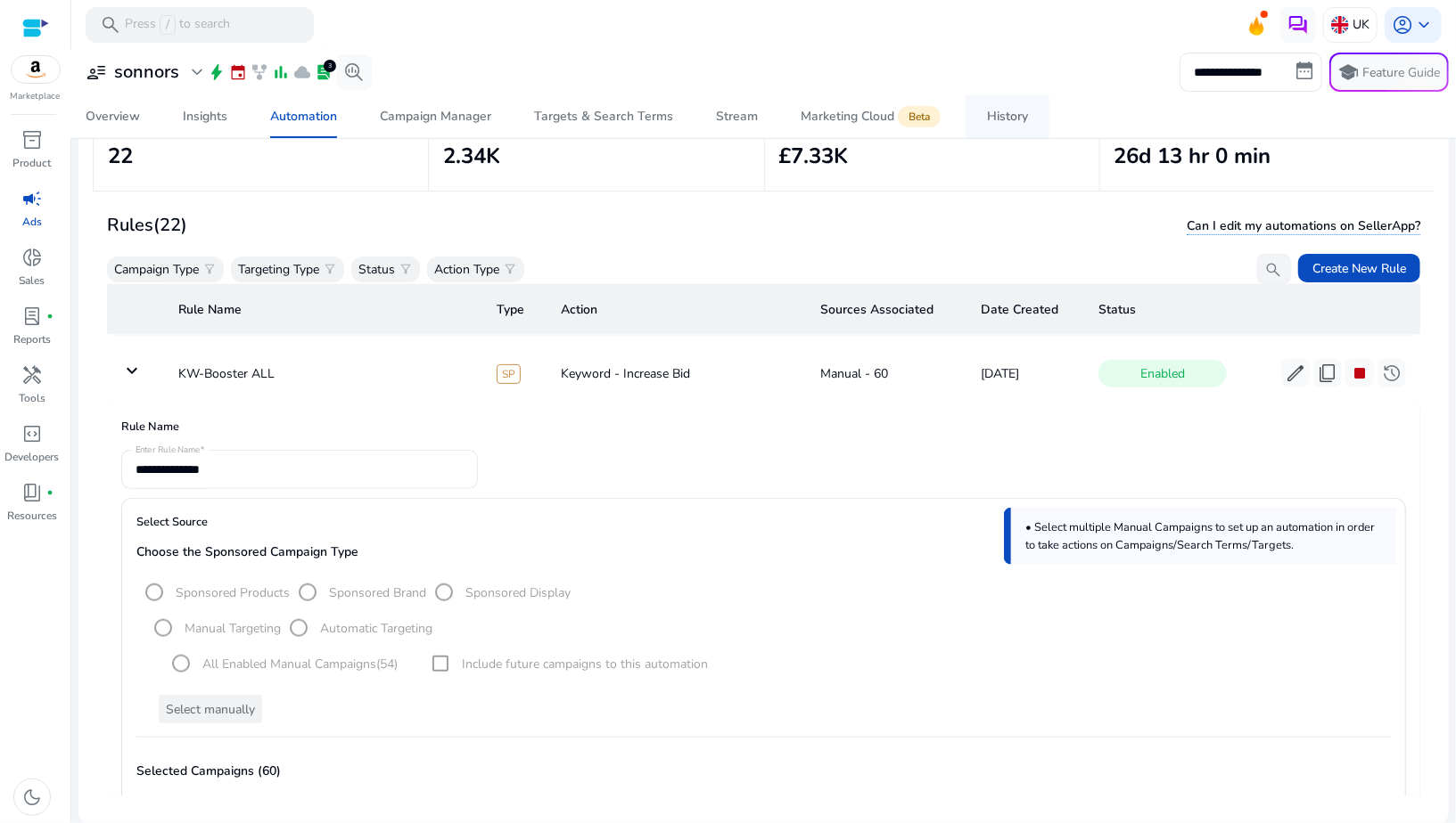
click at [992, 106] on span "History" at bounding box center [1007, 117] width 41 height 42
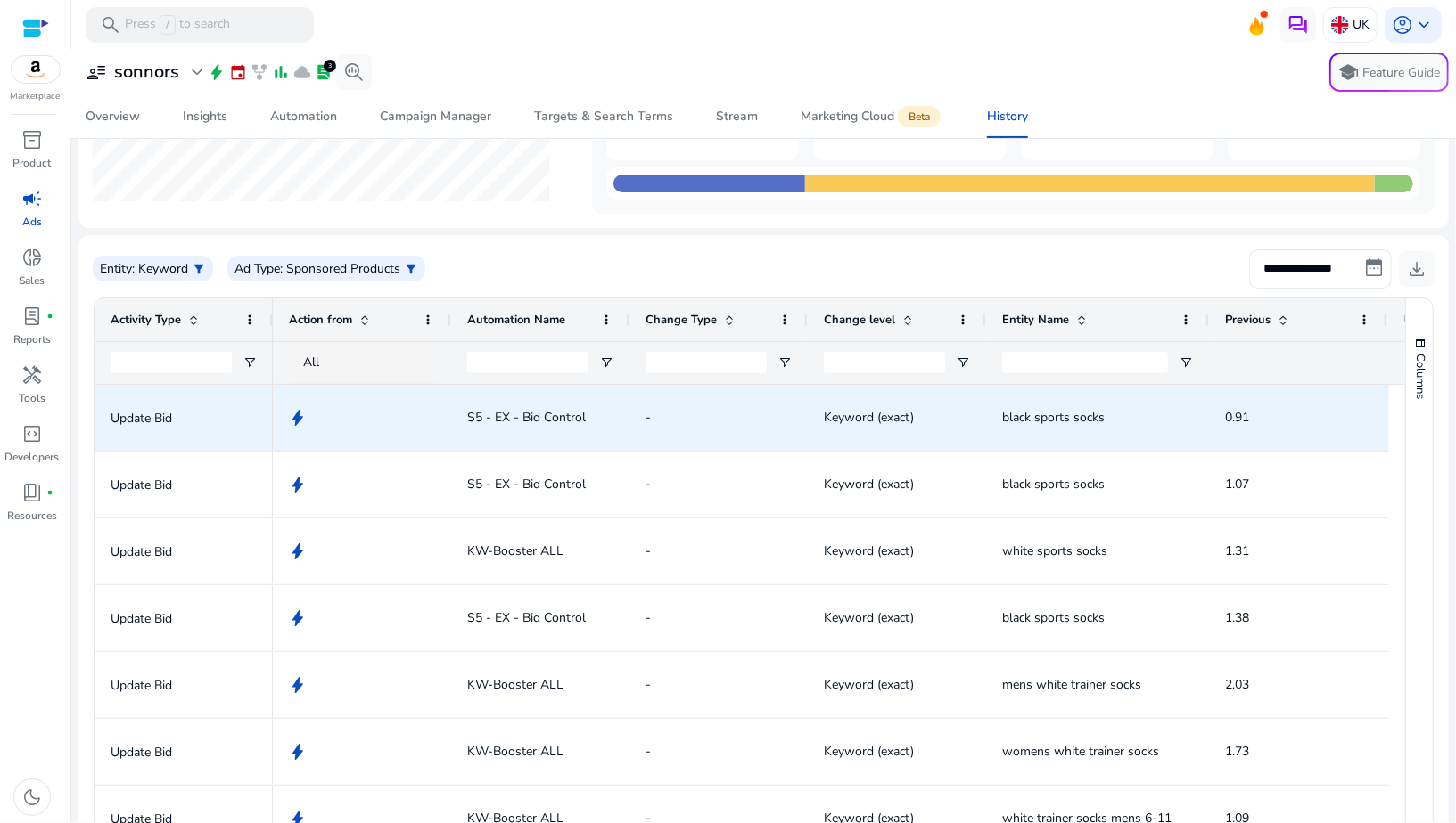
scroll to position [203, 0]
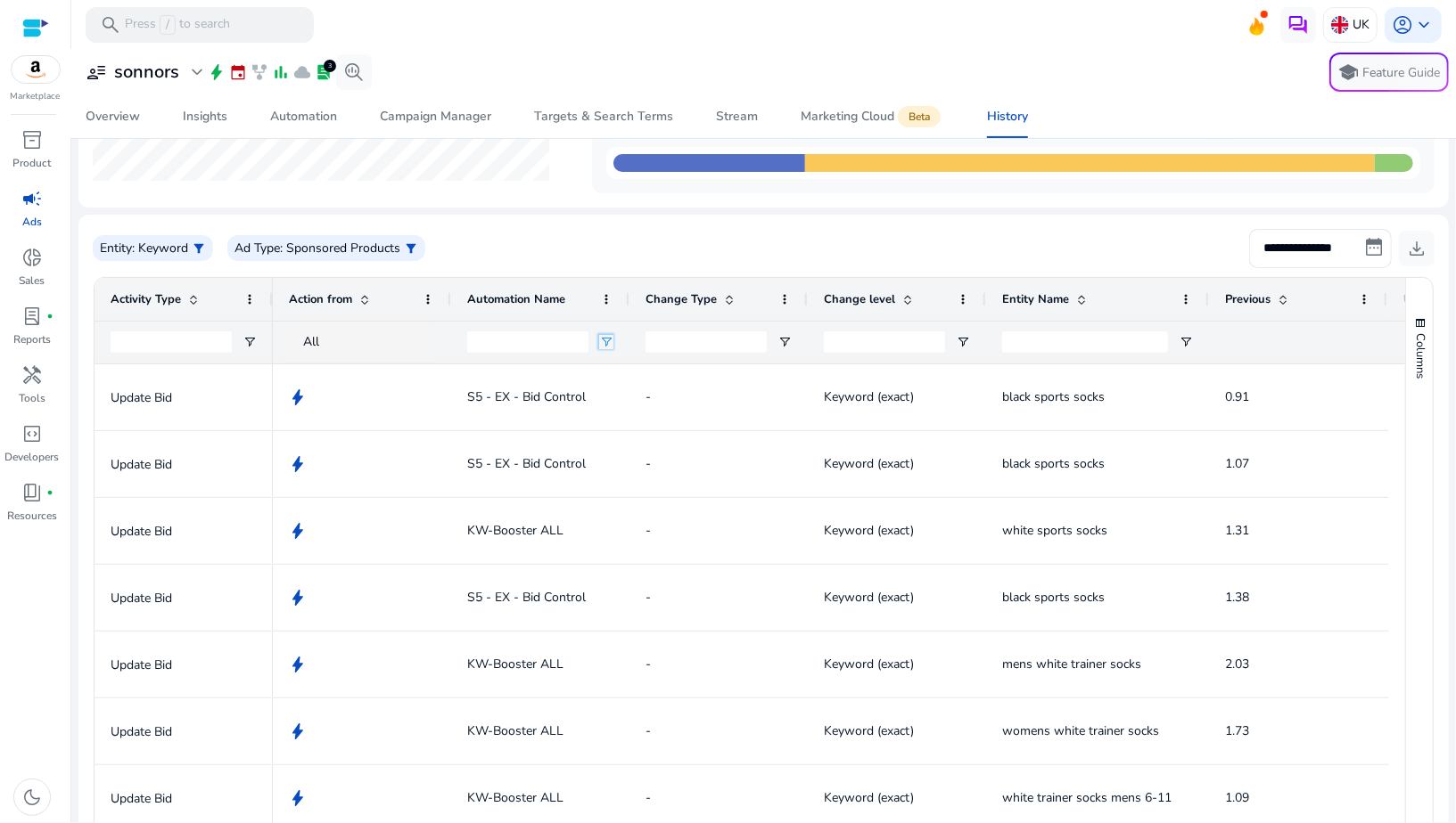
click at [602, 341] on span "Open Filter Menu" at bounding box center [606, 342] width 14 height 14
click at [630, 374] on div "Contains" at bounding box center [671, 375] width 108 height 14
click at [630, 401] on input "Filter Value" at bounding box center [676, 405] width 138 height 22
paste input "**********"
type input "**********"
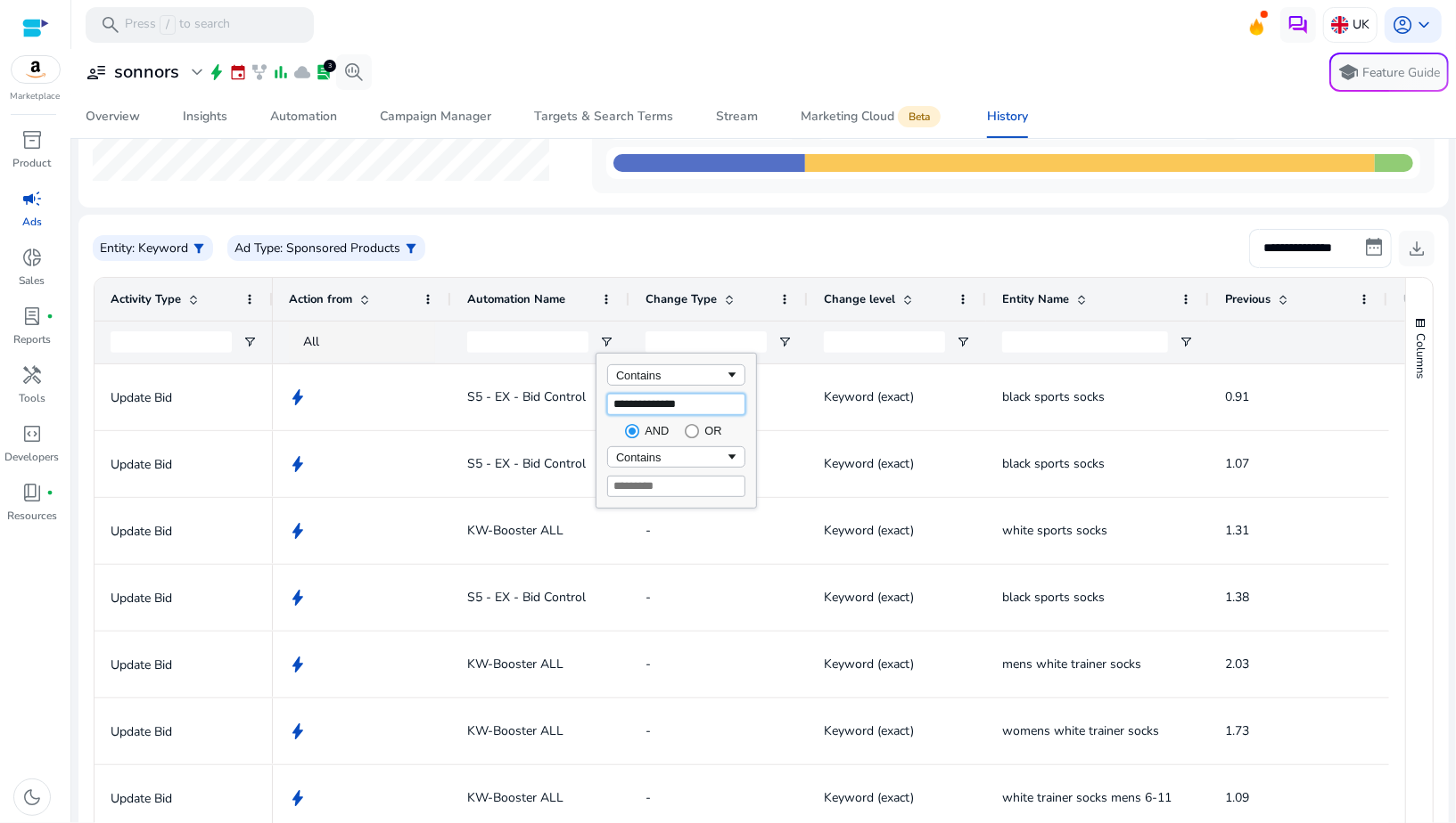
type input "**********"
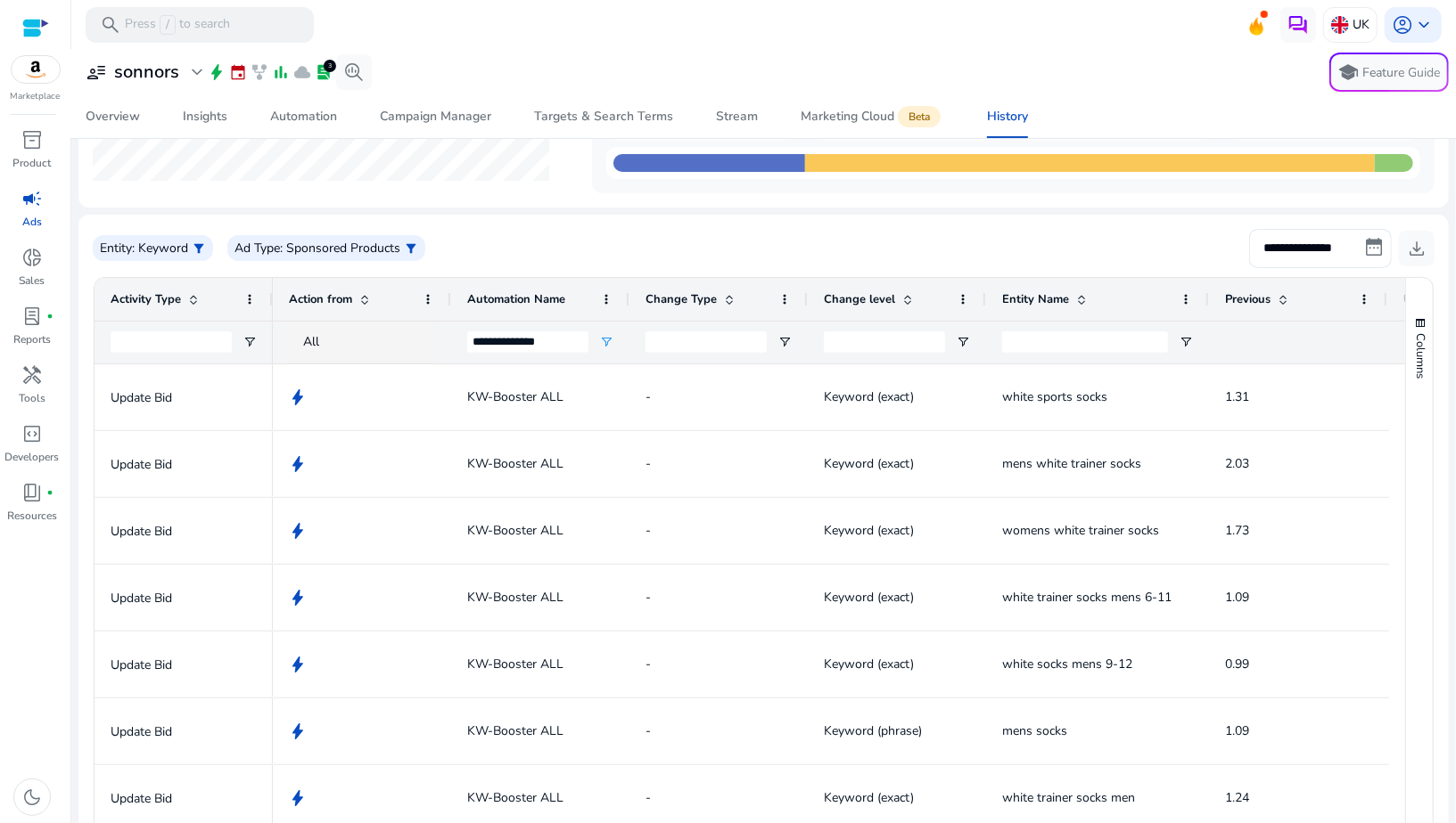
click at [621, 221] on mat-card "**********" at bounding box center [764, 594] width 1370 height 757
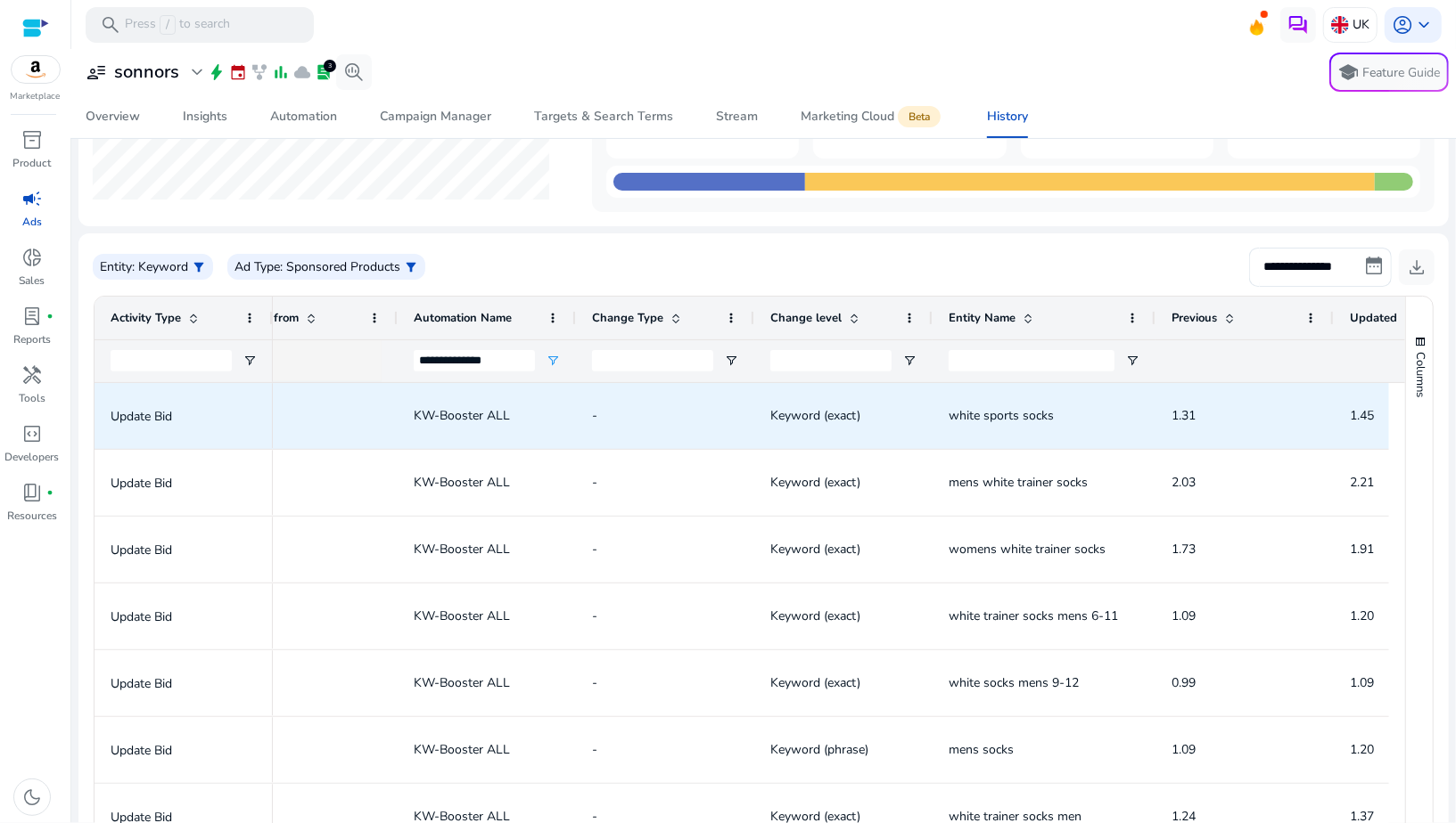
scroll to position [0, 0]
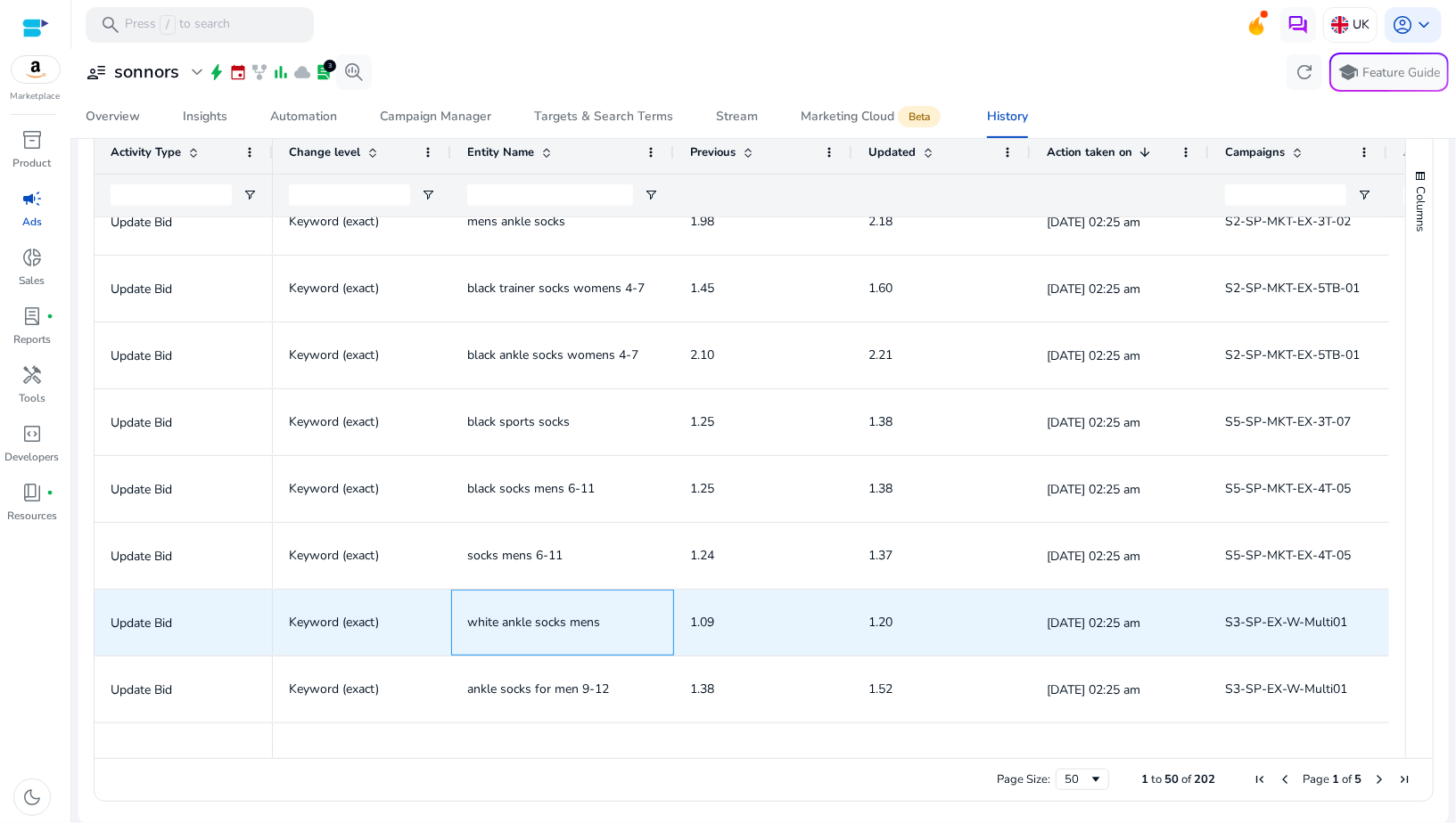
click at [588, 610] on span "white ankle socks mens" at bounding box center [562, 622] width 191 height 36
copy span "white ankle socks mens"
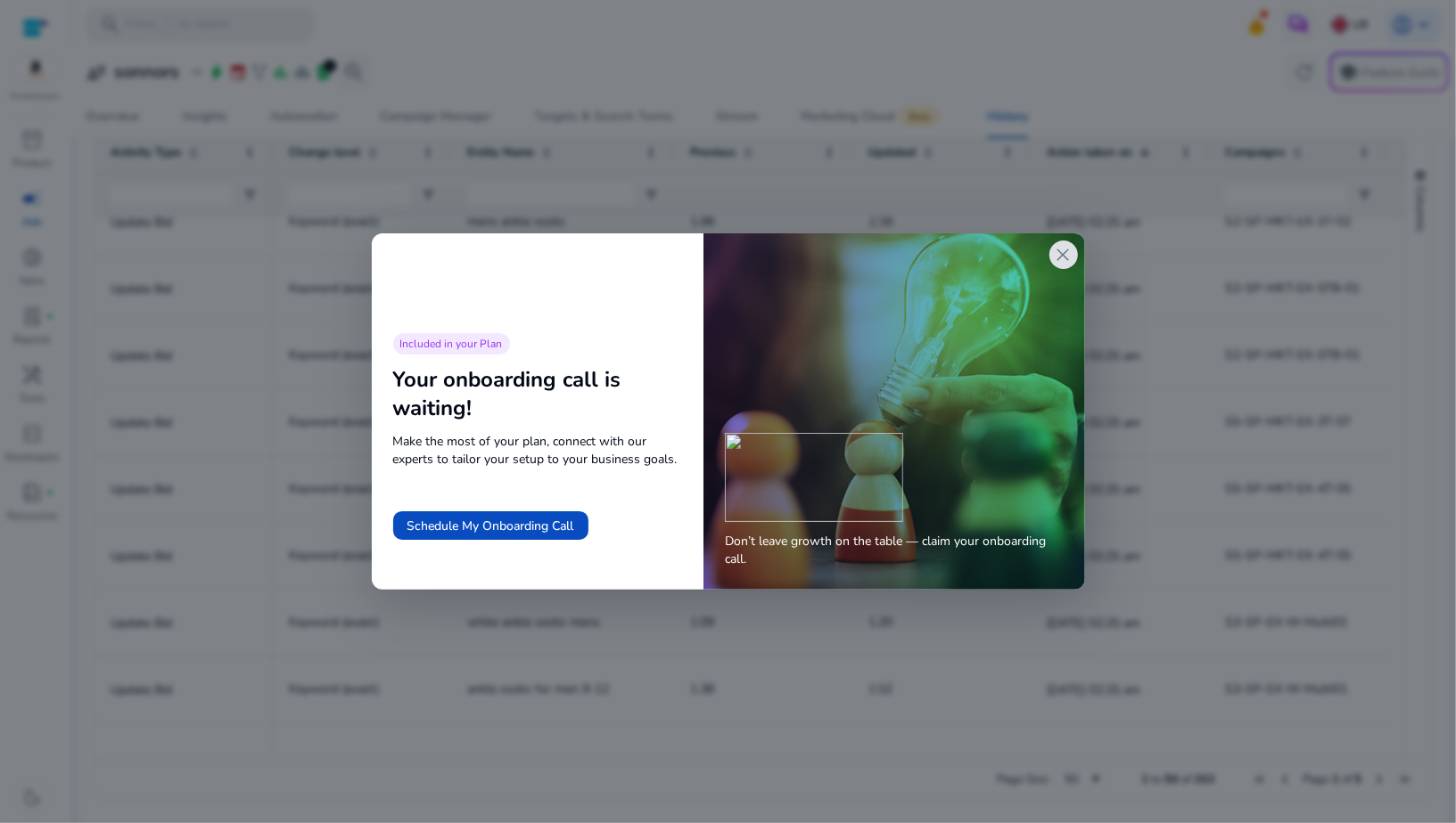
click at [1066, 257] on span "close" at bounding box center [1064, 255] width 22 height 22
